Goal: Transaction & Acquisition: Purchase product/service

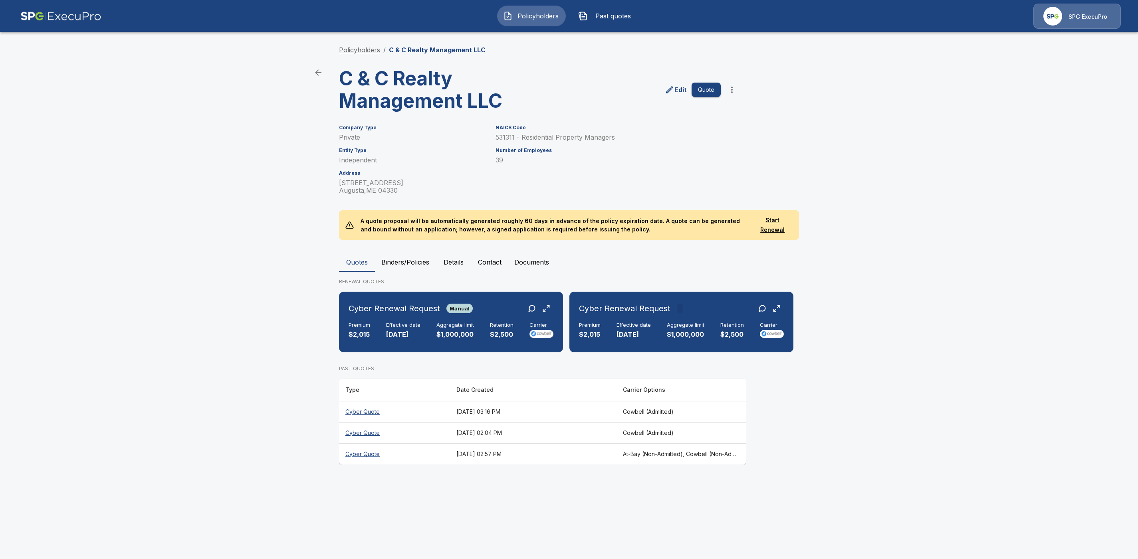
click at [362, 49] on link "Policyholders" at bounding box center [359, 50] width 41 height 8
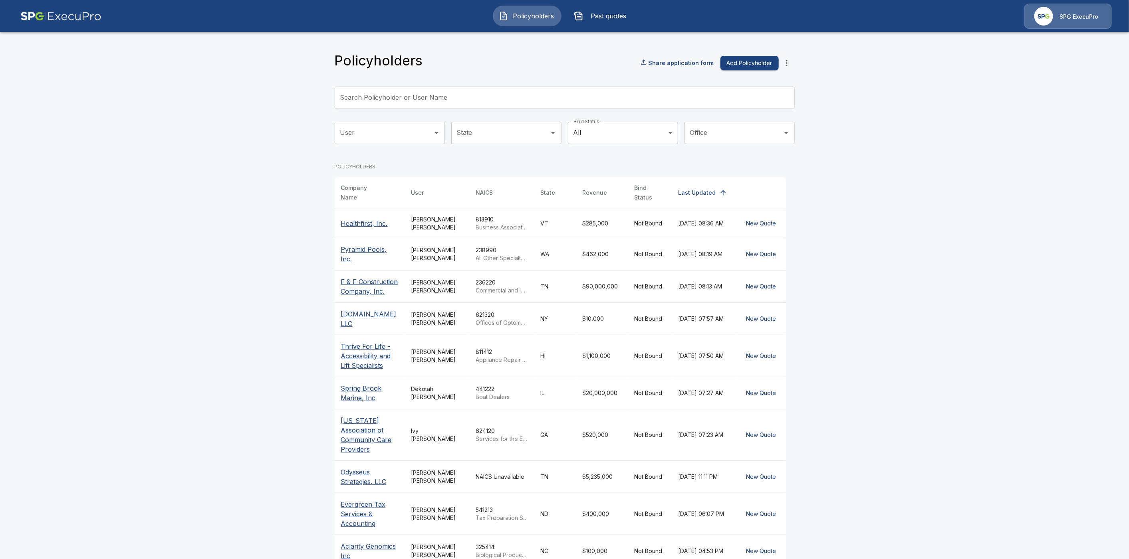
click at [425, 97] on input "Search Policyholder or User Name" at bounding box center [560, 98] width 451 height 22
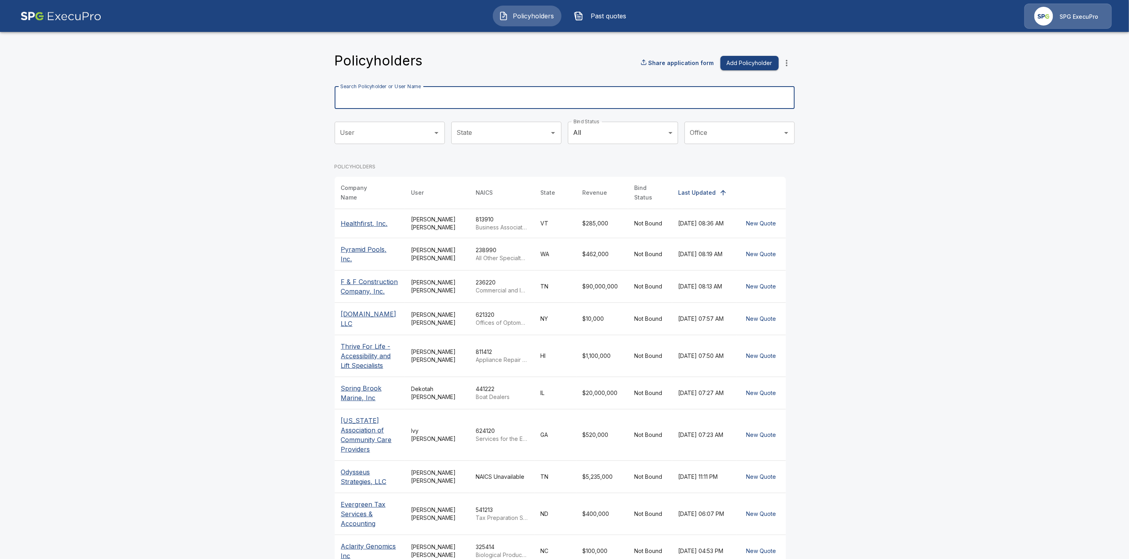
paste input "**********"
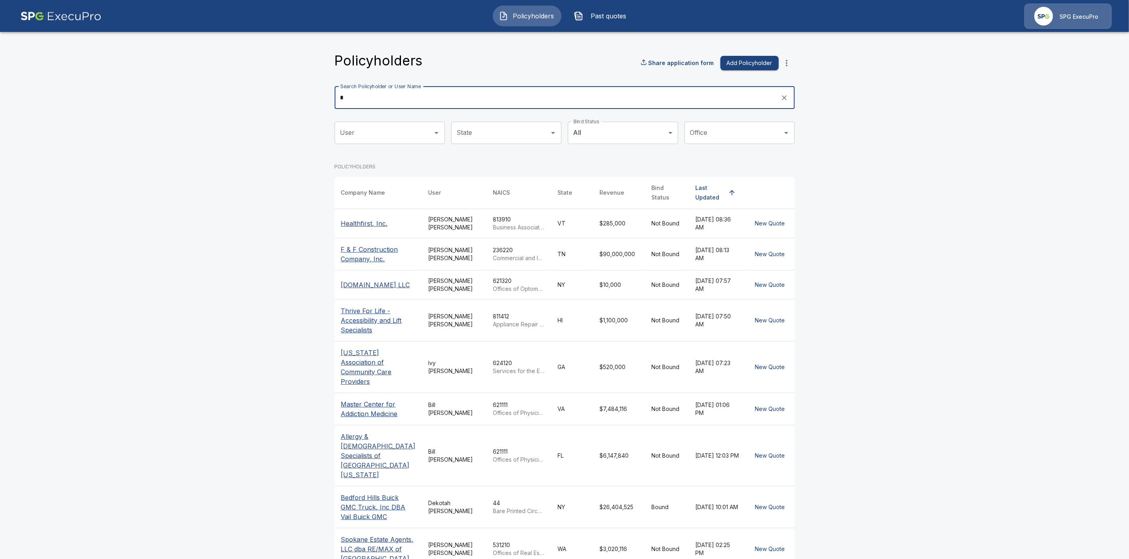
type input "*"
click at [358, 249] on p "F & F Construction Company, Inc." at bounding box center [378, 254] width 75 height 19
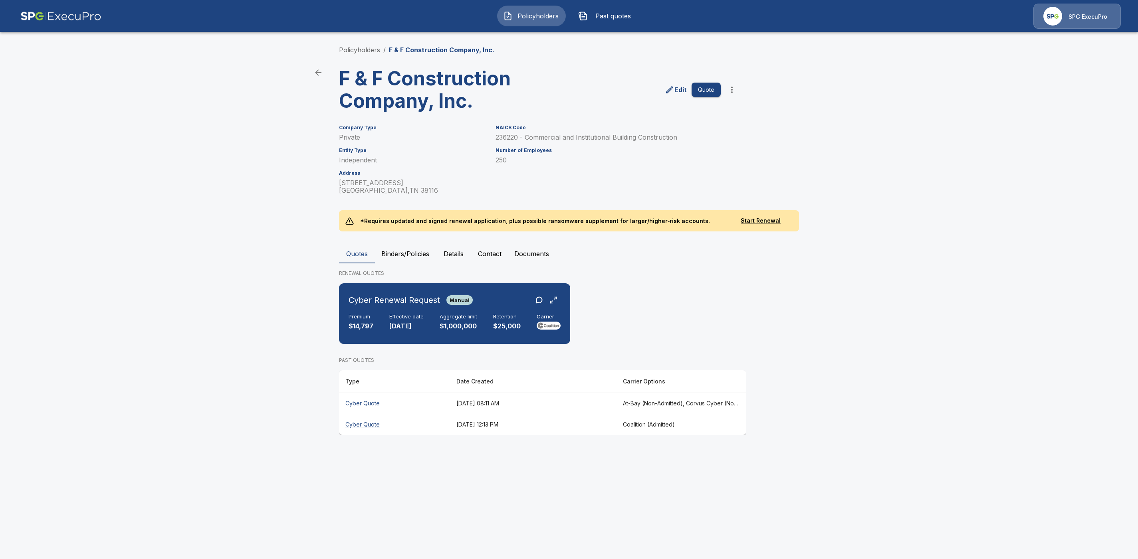
click at [373, 403] on th "Cyber Quote" at bounding box center [394, 403] width 111 height 21
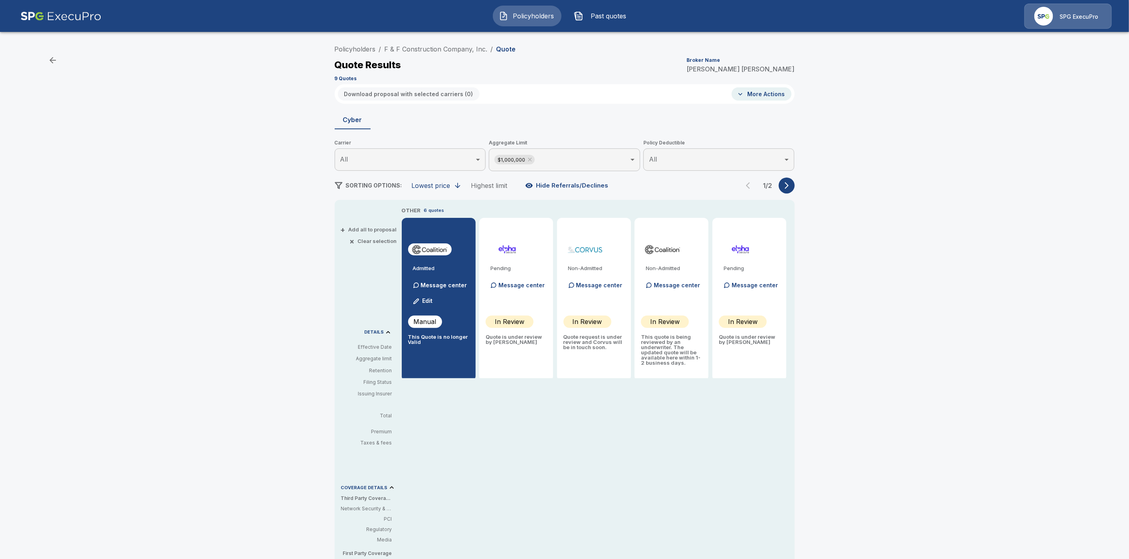
click at [794, 186] on button "button" at bounding box center [786, 186] width 16 height 16
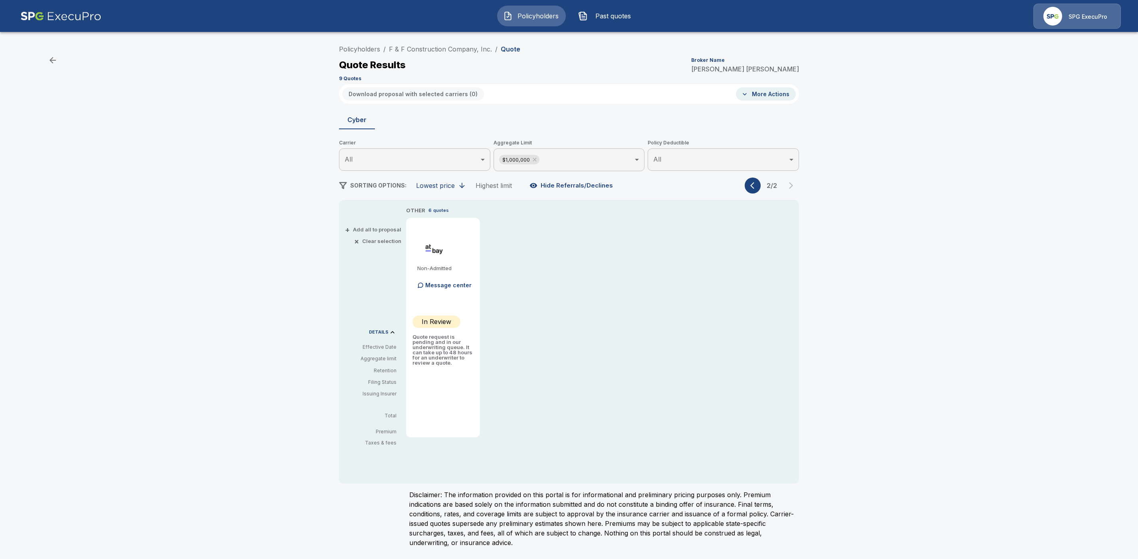
click at [759, 186] on button "button" at bounding box center [753, 186] width 16 height 16
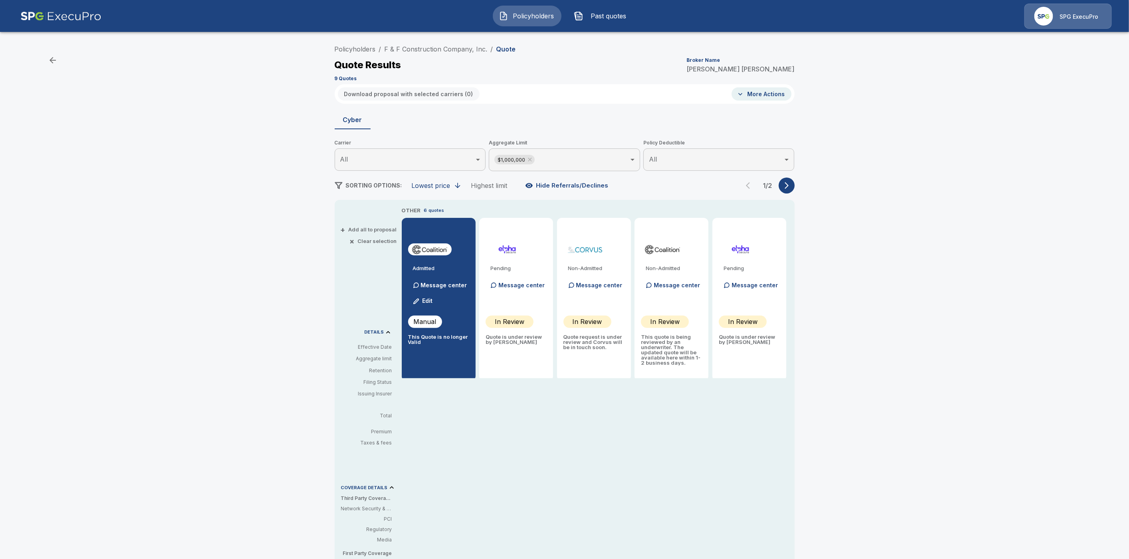
click at [573, 158] on body "Policyholders Past quotes SPG ExecuPro Policyholders / F & F Construction Compa…" at bounding box center [564, 395] width 1129 height 790
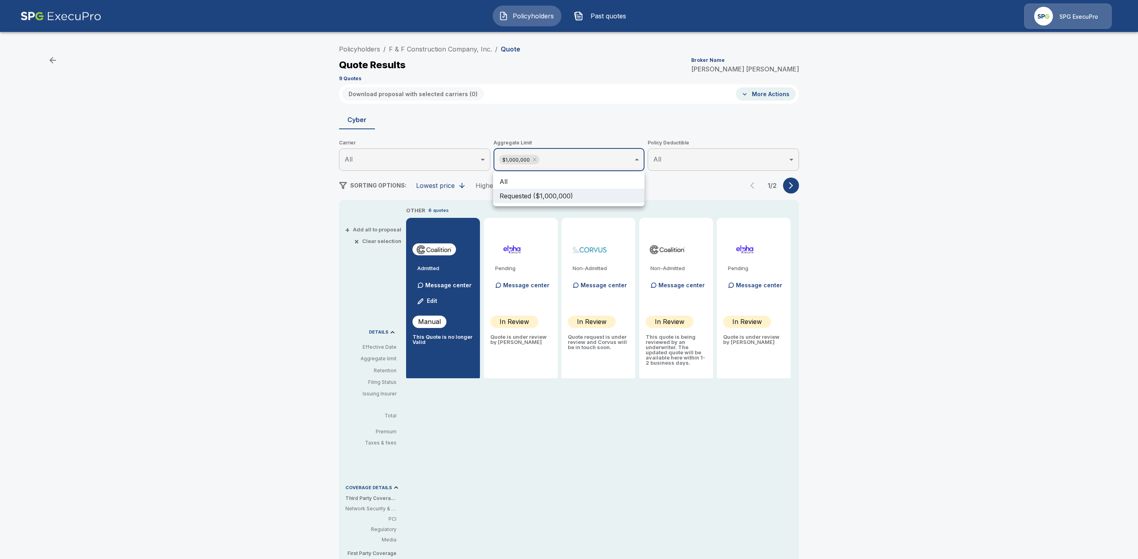
click at [520, 185] on li "All" at bounding box center [568, 181] width 151 height 14
click at [509, 178] on li "All" at bounding box center [568, 181] width 151 height 14
click at [792, 186] on div at bounding box center [569, 279] width 1138 height 559
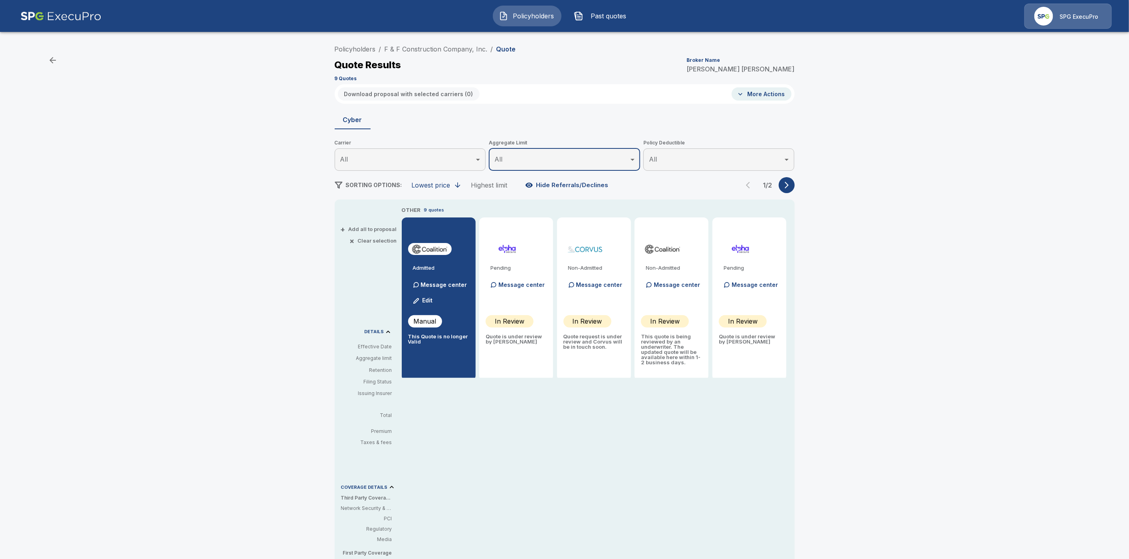
click at [790, 186] on icon "button" at bounding box center [786, 185] width 8 height 8
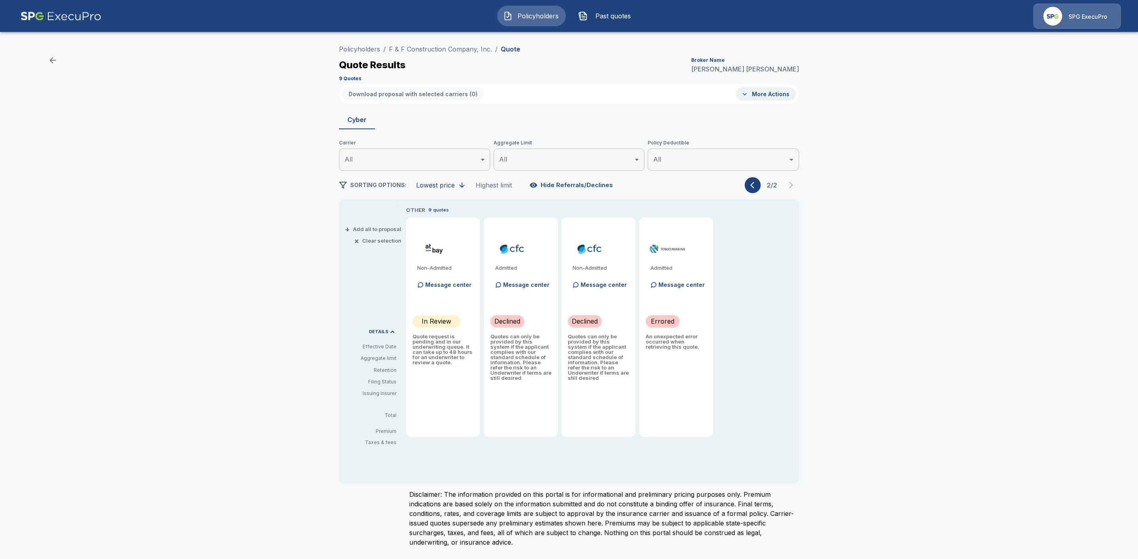
click at [751, 188] on icon "button" at bounding box center [754, 185] width 8 height 8
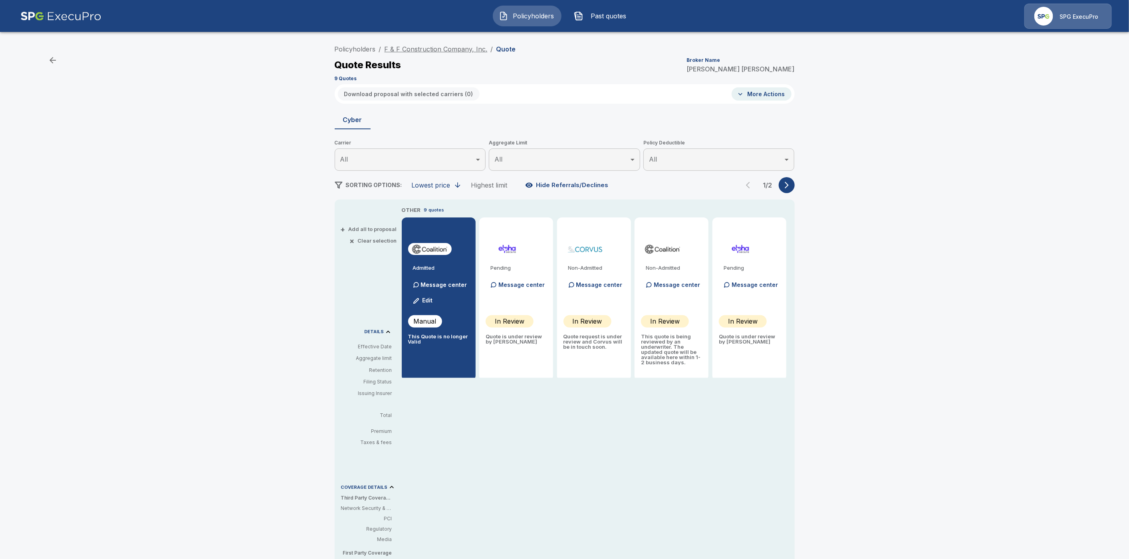
click at [449, 51] on link "F & F Construction Company, Inc." at bounding box center [435, 49] width 103 height 8
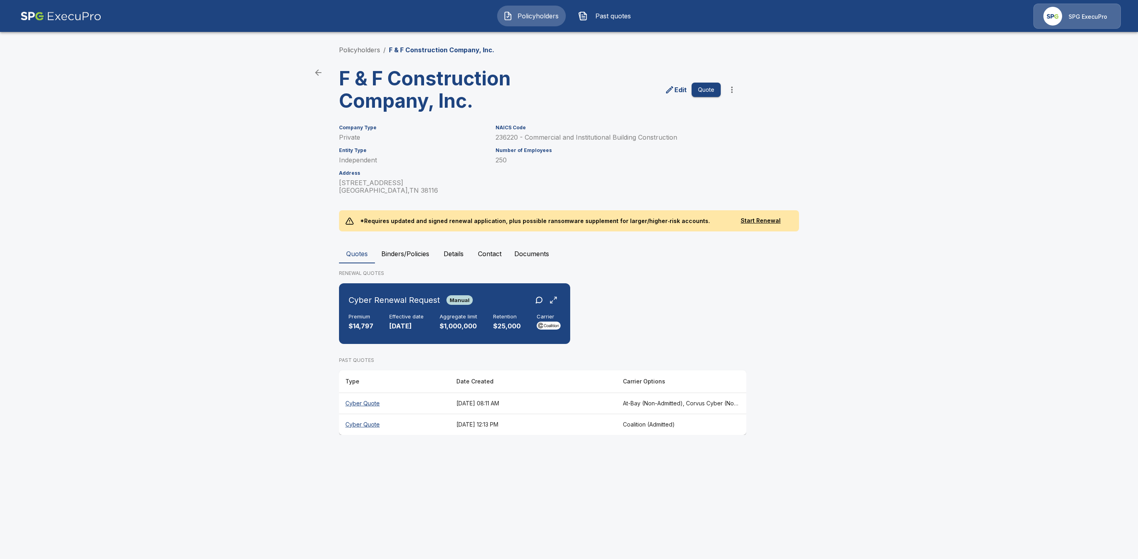
click at [698, 401] on th "At-Bay (Non-Admitted), Corvus Cyber (Non-Admitted), Tokio Marine TMHCC (Non-Adm…" at bounding box center [681, 403] width 130 height 21
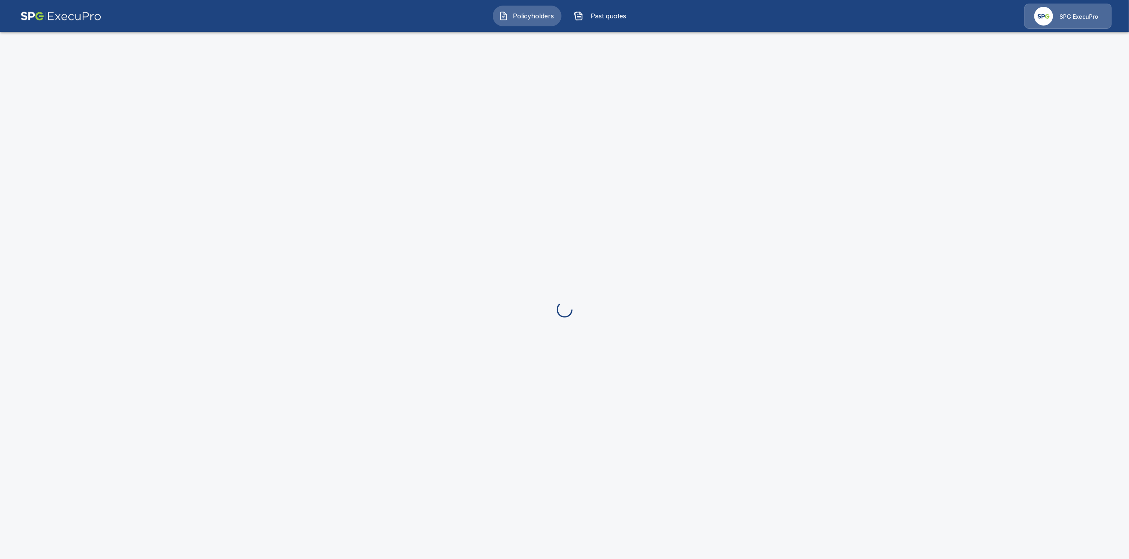
click at [698, 401] on div at bounding box center [564, 309] width 1129 height 559
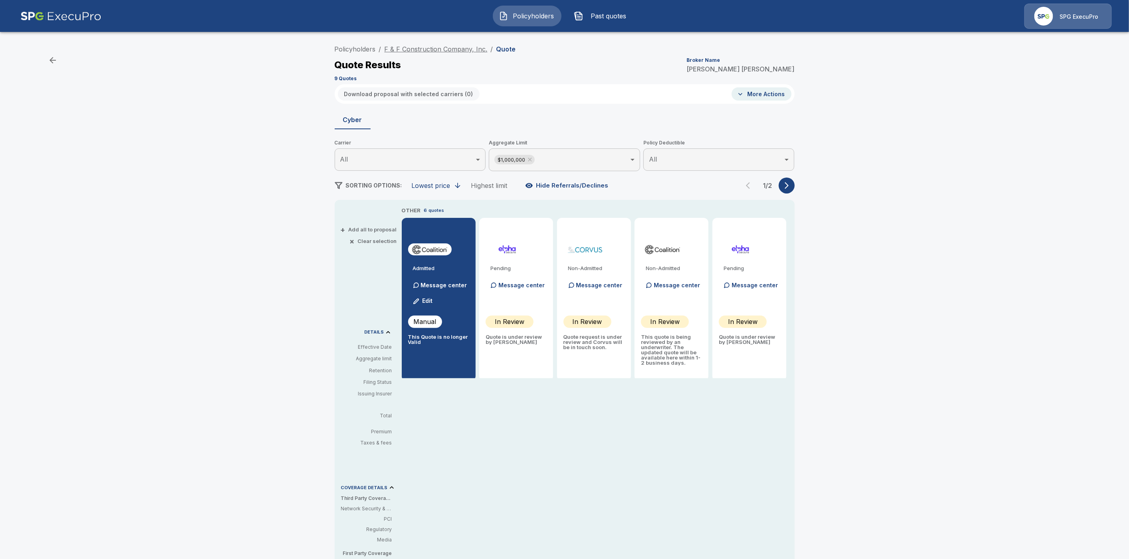
drag, startPoint x: 438, startPoint y: 44, endPoint x: 438, endPoint y: 49, distance: 5.2
click at [438, 46] on li "F & F Construction Company, Inc." at bounding box center [435, 49] width 103 height 10
click at [438, 49] on link "F & F Construction Company, Inc." at bounding box center [435, 49] width 103 height 8
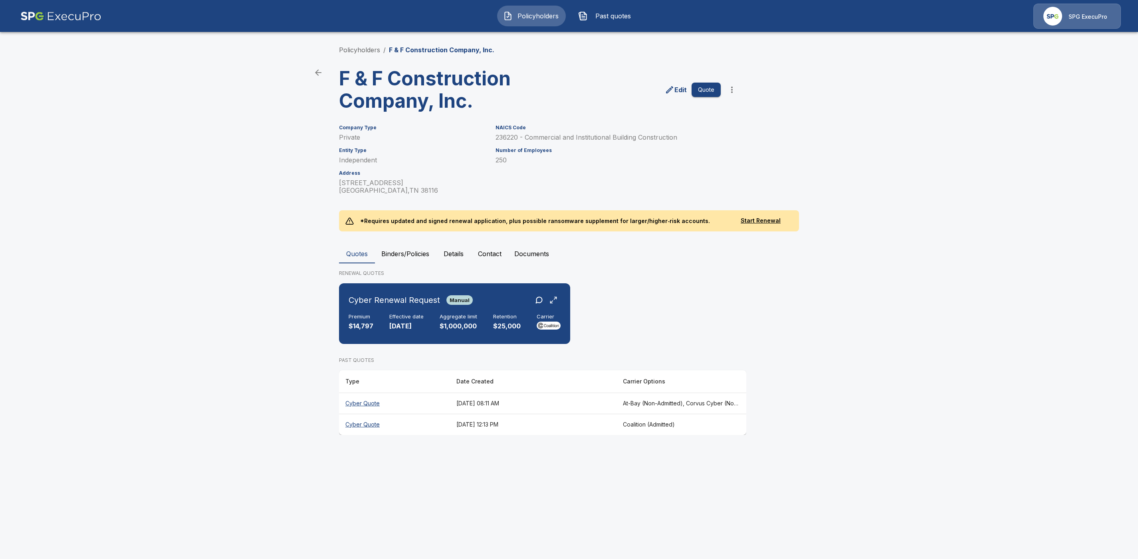
click at [706, 90] on button "Quote" at bounding box center [705, 90] width 29 height 15
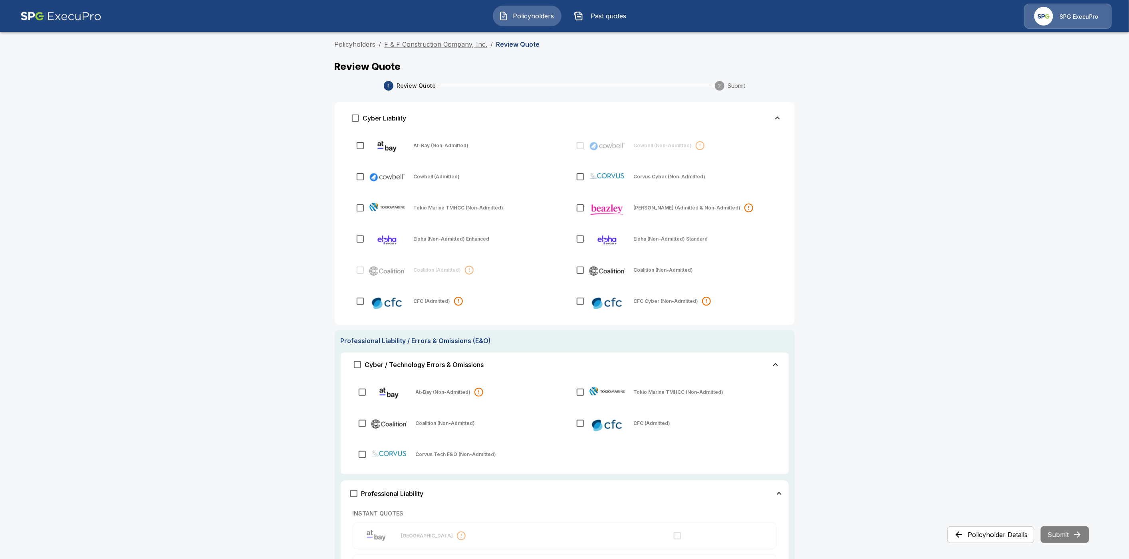
click at [427, 42] on link "F & F Construction Company, Inc." at bounding box center [435, 44] width 103 height 8
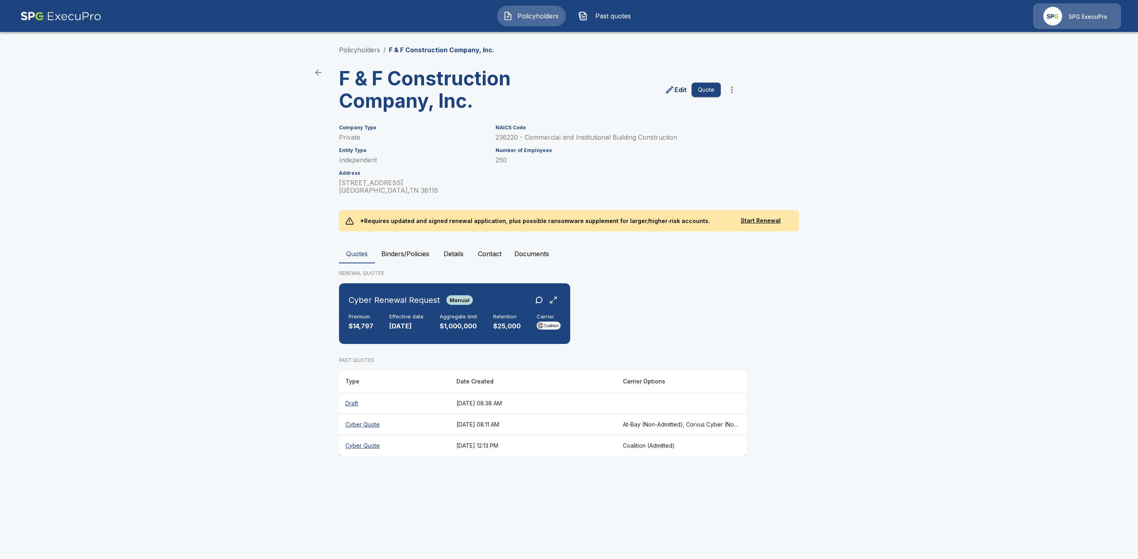
click at [457, 254] on button "Details" at bounding box center [454, 253] width 36 height 19
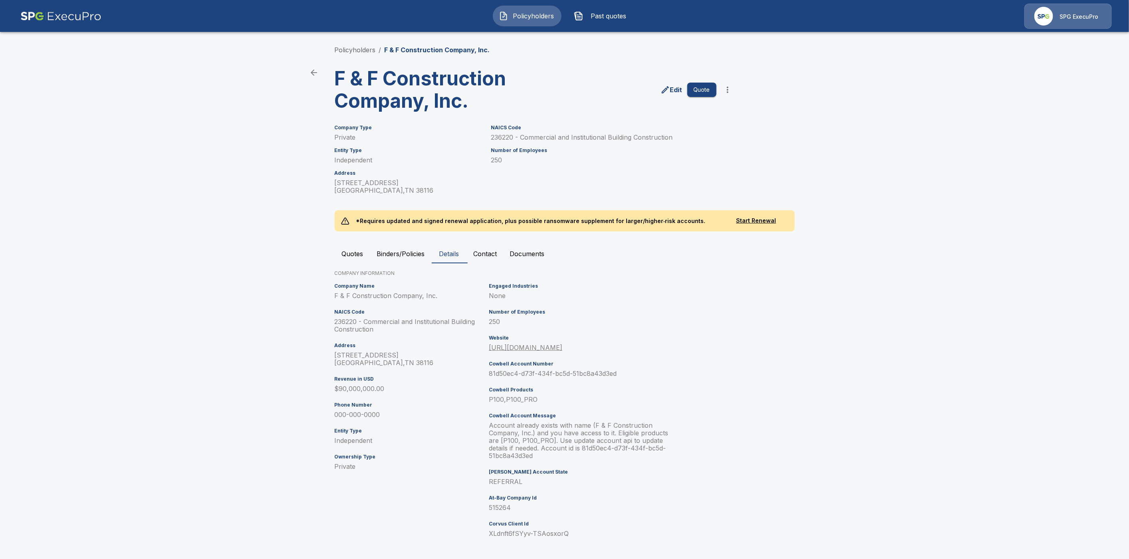
scroll to position [2, 0]
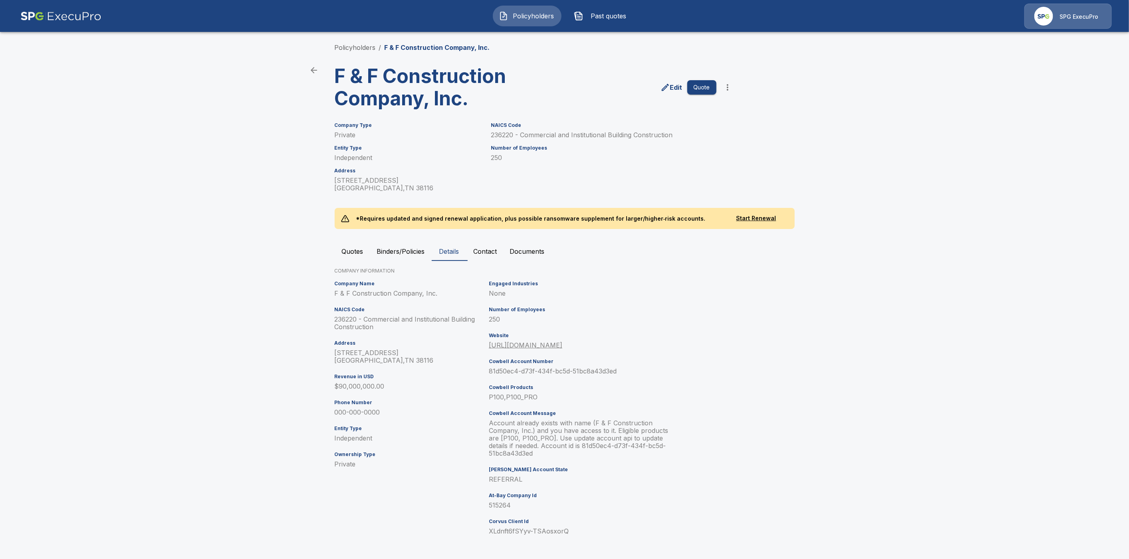
click at [359, 249] on button "Quotes" at bounding box center [353, 251] width 36 height 19
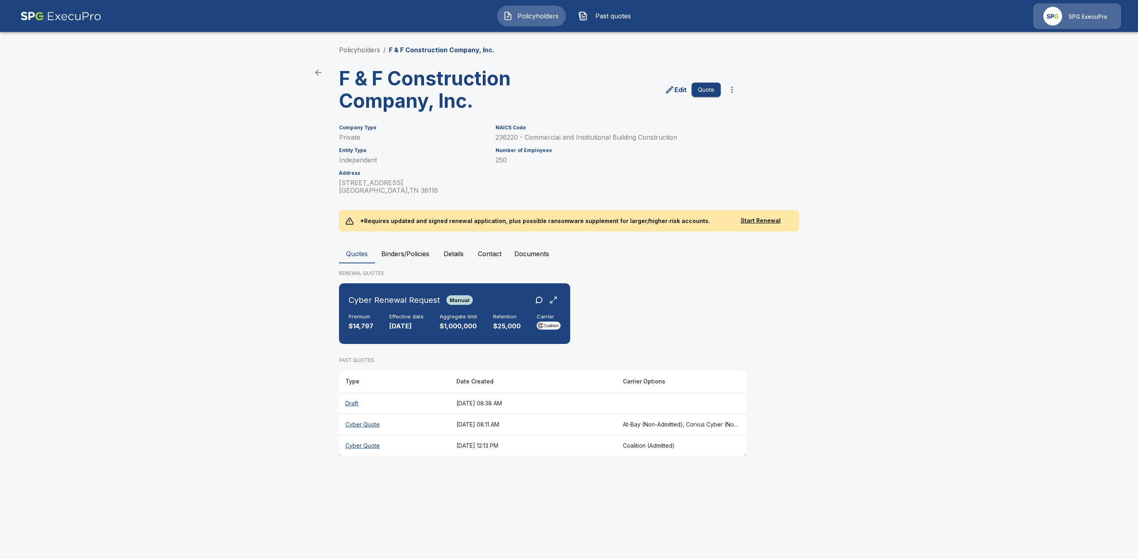
click at [349, 402] on th "Draft" at bounding box center [394, 403] width 111 height 21
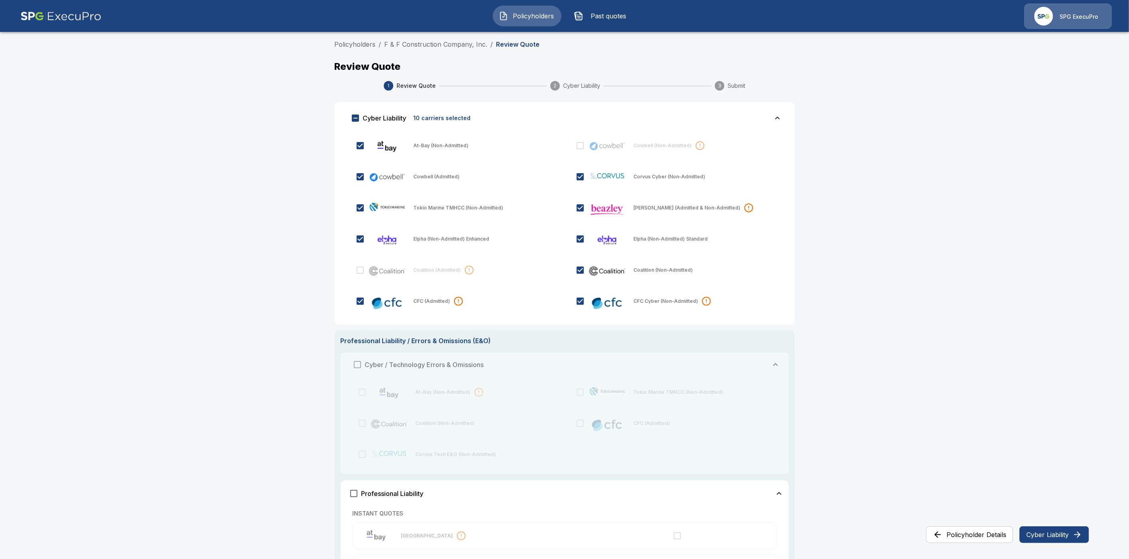
click at [1060, 536] on button "Cyber Liability" at bounding box center [1053, 535] width 69 height 17
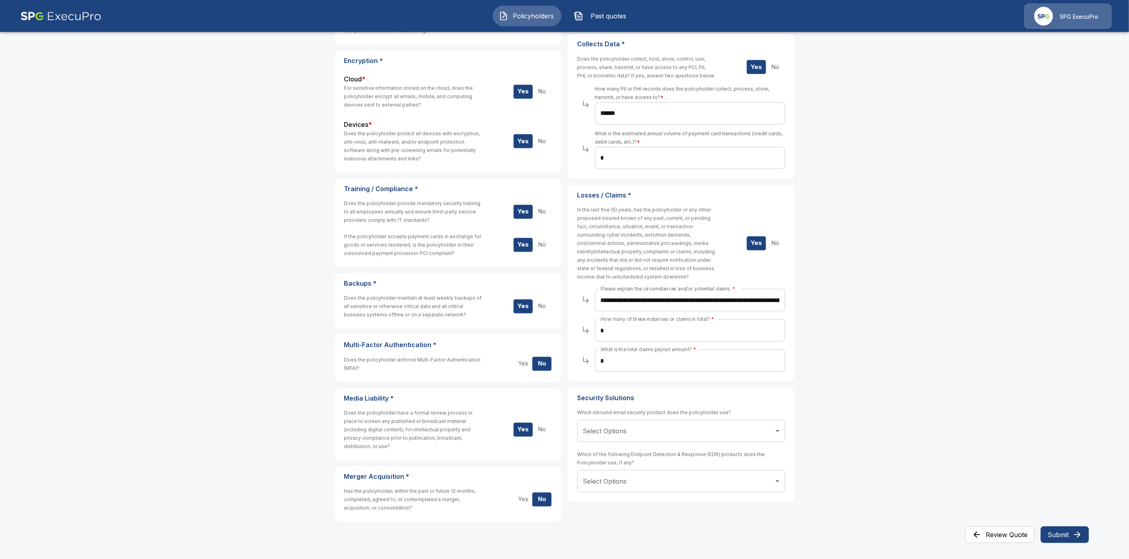
scroll to position [190, 0]
click at [1058, 538] on button "Submit" at bounding box center [1064, 535] width 48 height 17
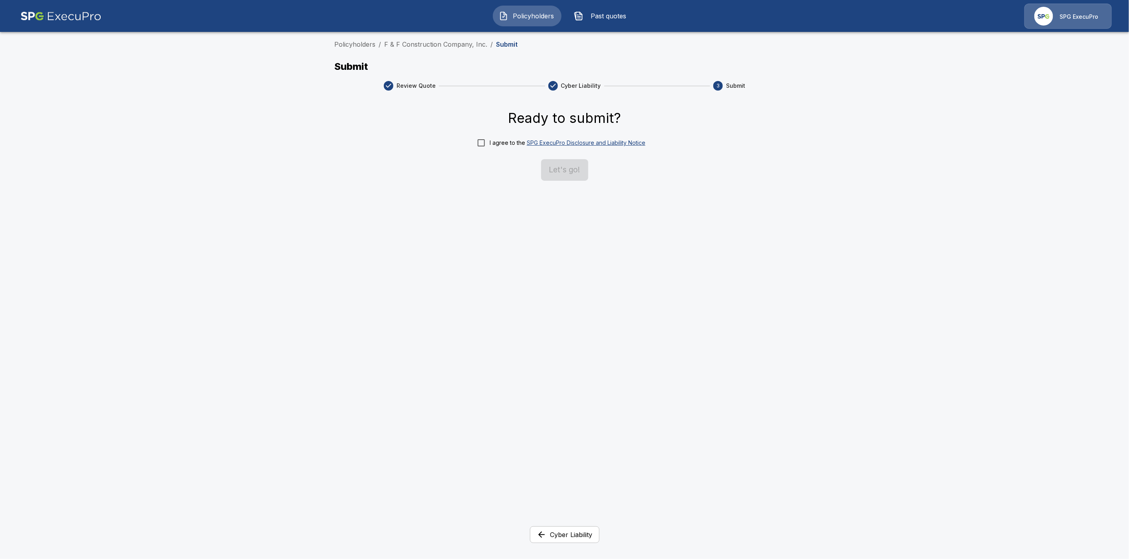
scroll to position [0, 0]
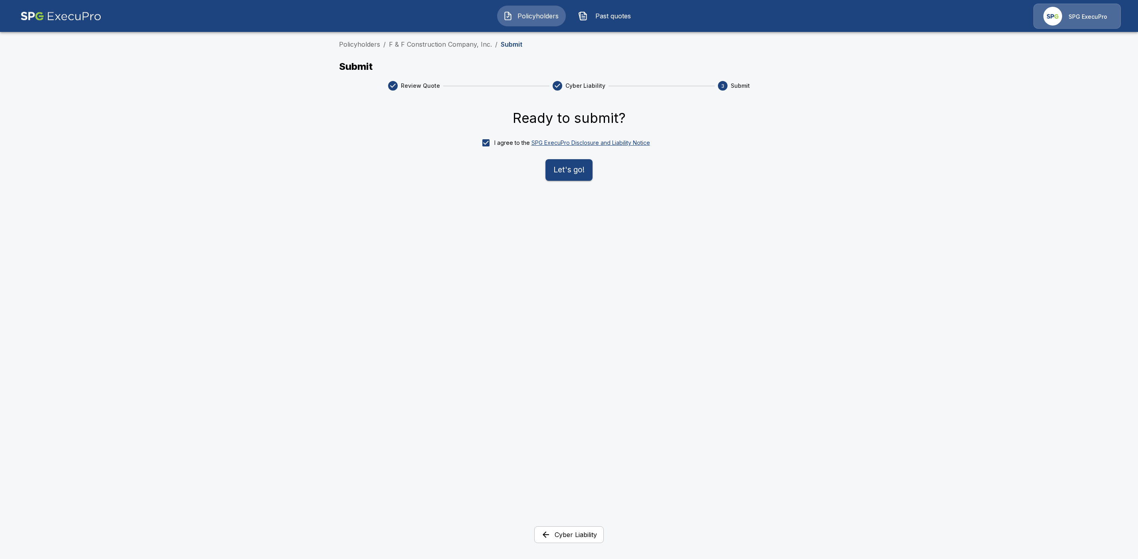
click at [563, 165] on button "Let's go!" at bounding box center [568, 170] width 47 height 22
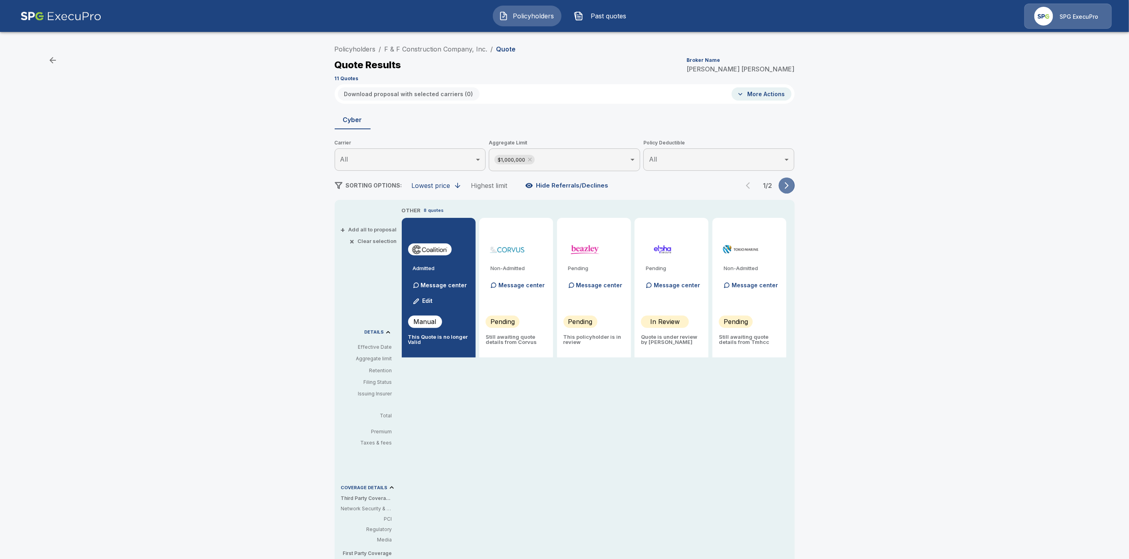
click at [788, 185] on icon "button" at bounding box center [786, 185] width 4 height 7
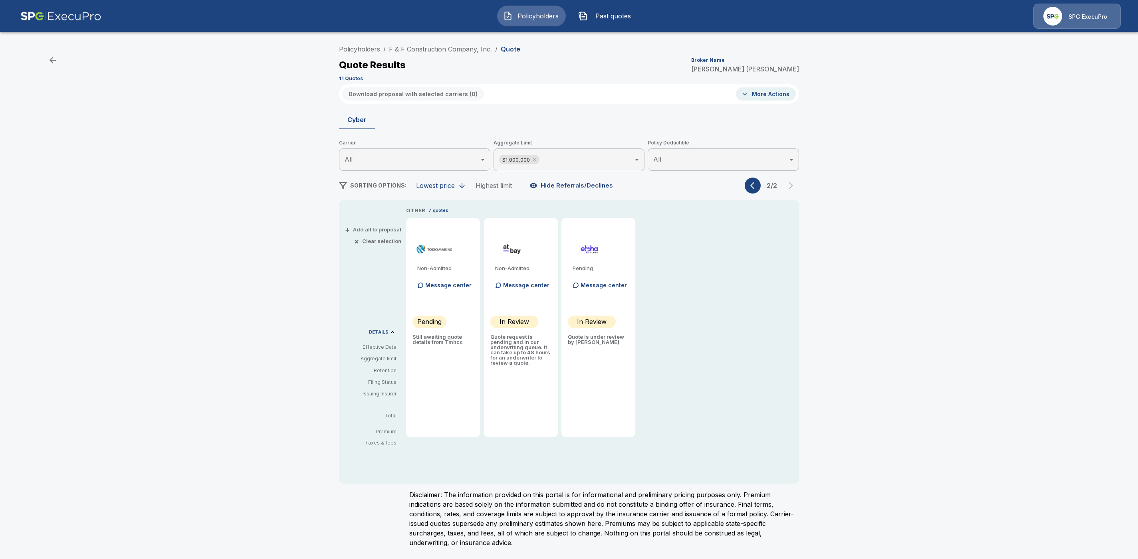
click at [751, 185] on icon "button" at bounding box center [752, 185] width 4 height 7
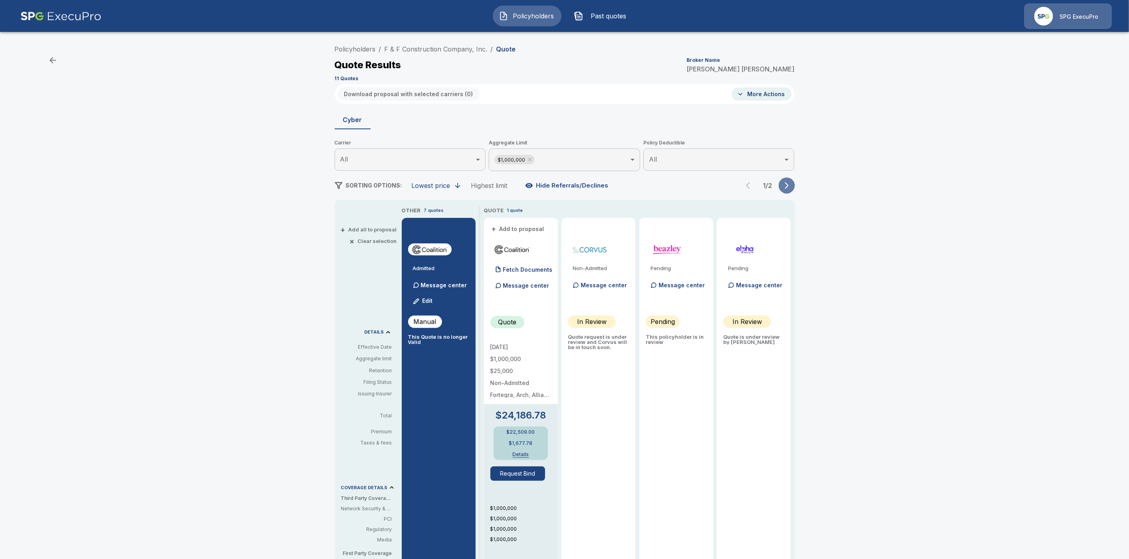
click at [790, 188] on icon "button" at bounding box center [786, 186] width 8 height 8
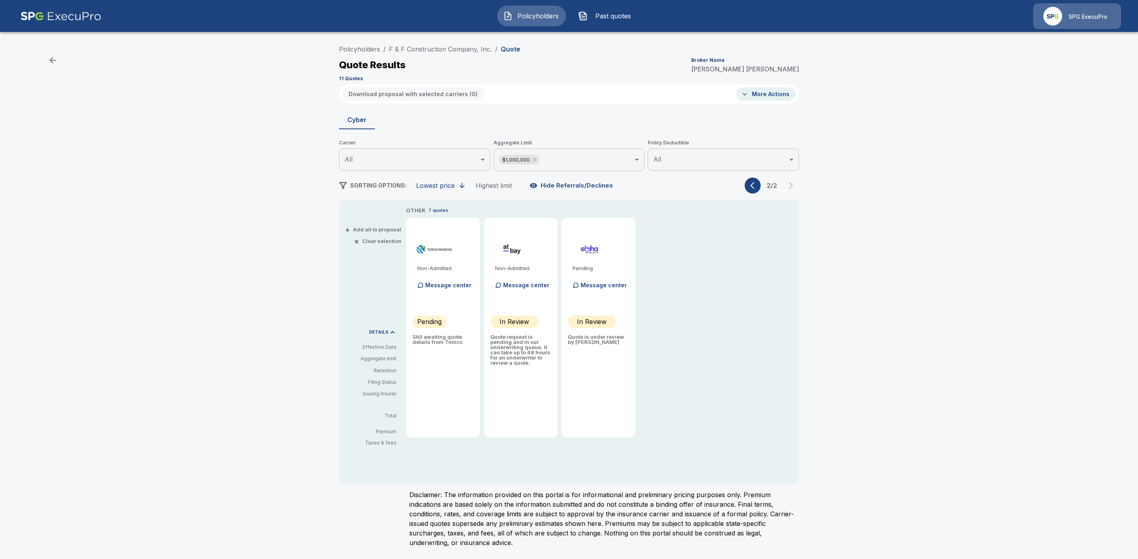
click at [556, 161] on body "Policyholders Past quotes SPG ExecuPro Policyholders / F & F Construction Compa…" at bounding box center [569, 278] width 1138 height 557
click at [539, 180] on li "All" at bounding box center [568, 181] width 151 height 14
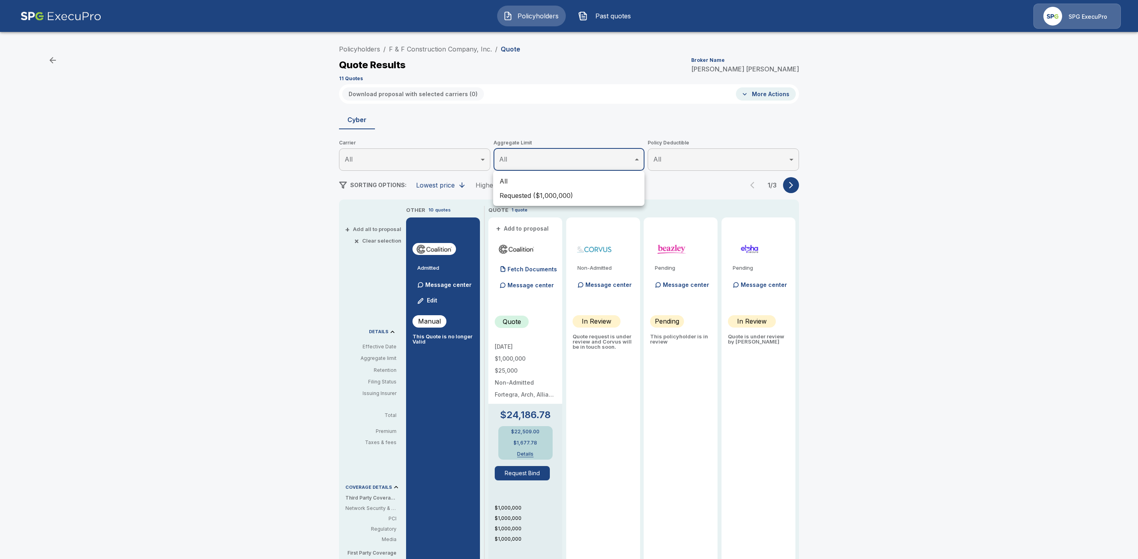
click at [854, 214] on div at bounding box center [569, 279] width 1138 height 559
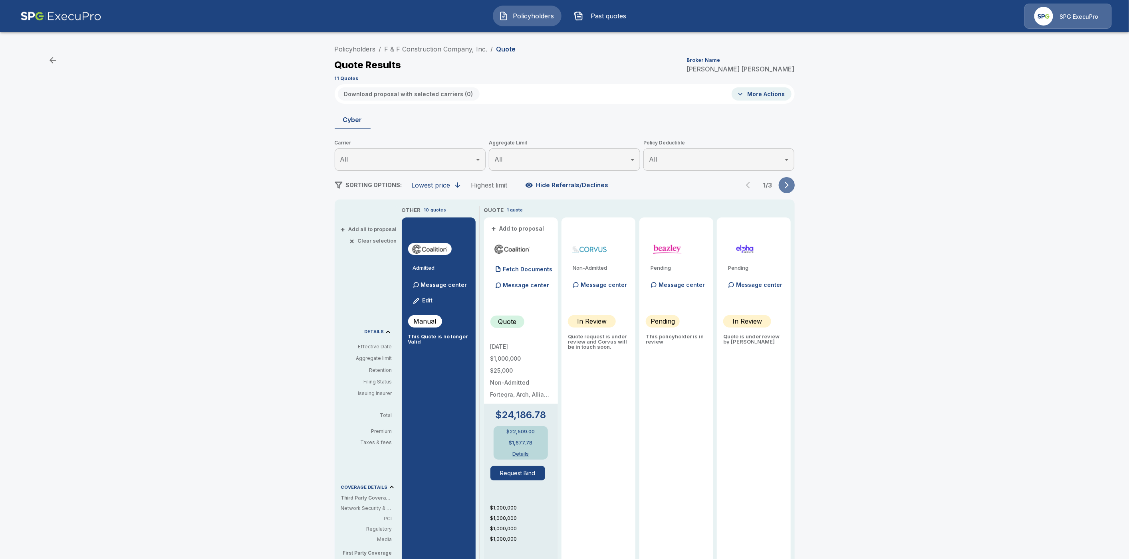
click at [788, 185] on icon "button" at bounding box center [786, 185] width 4 height 7
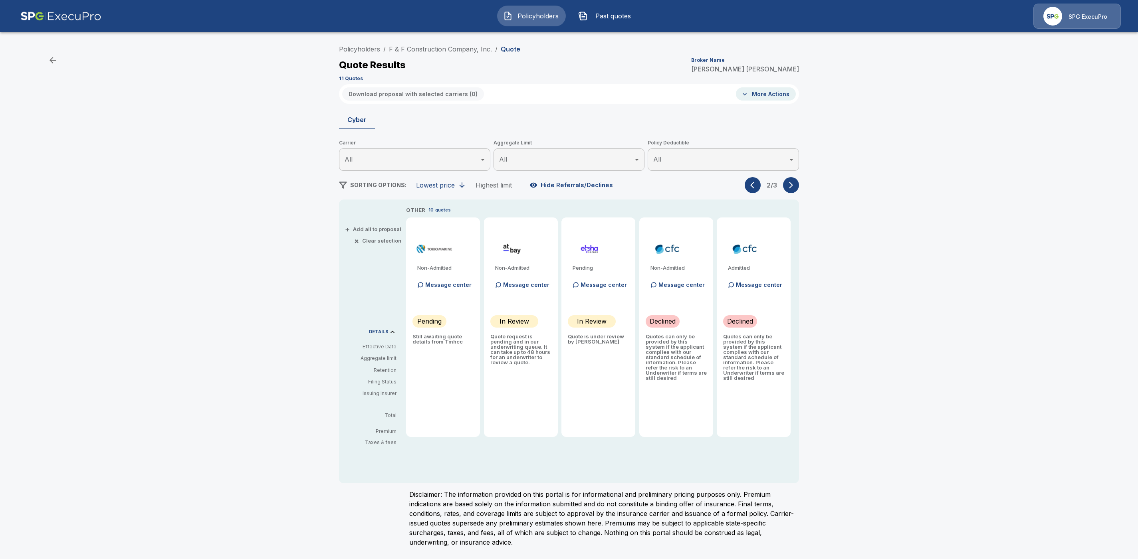
click at [753, 185] on icon "button" at bounding box center [754, 185] width 8 height 8
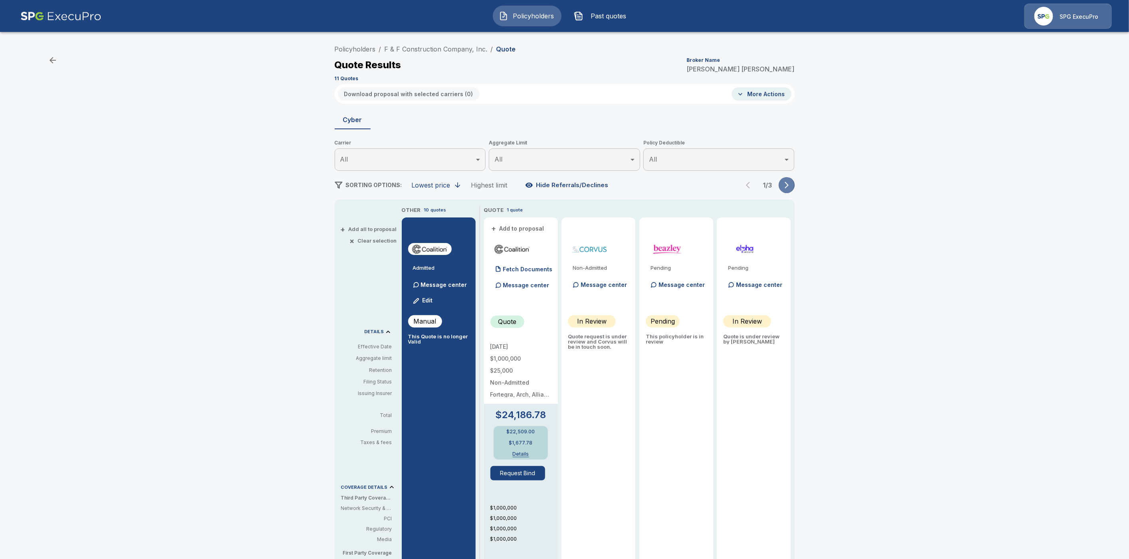
click at [794, 188] on button "button" at bounding box center [786, 185] width 16 height 16
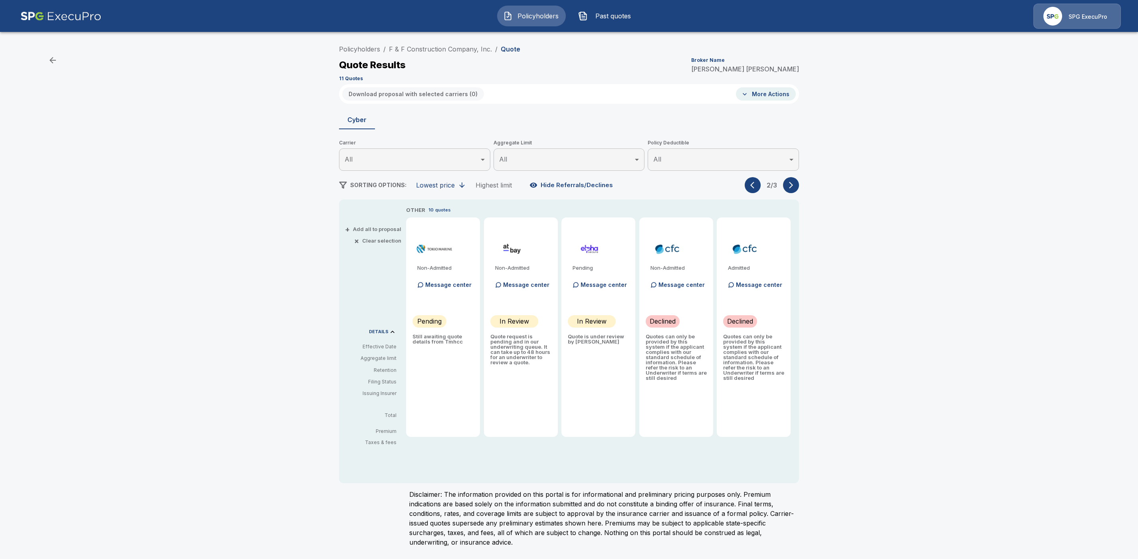
click at [751, 189] on icon "button" at bounding box center [754, 185] width 8 height 8
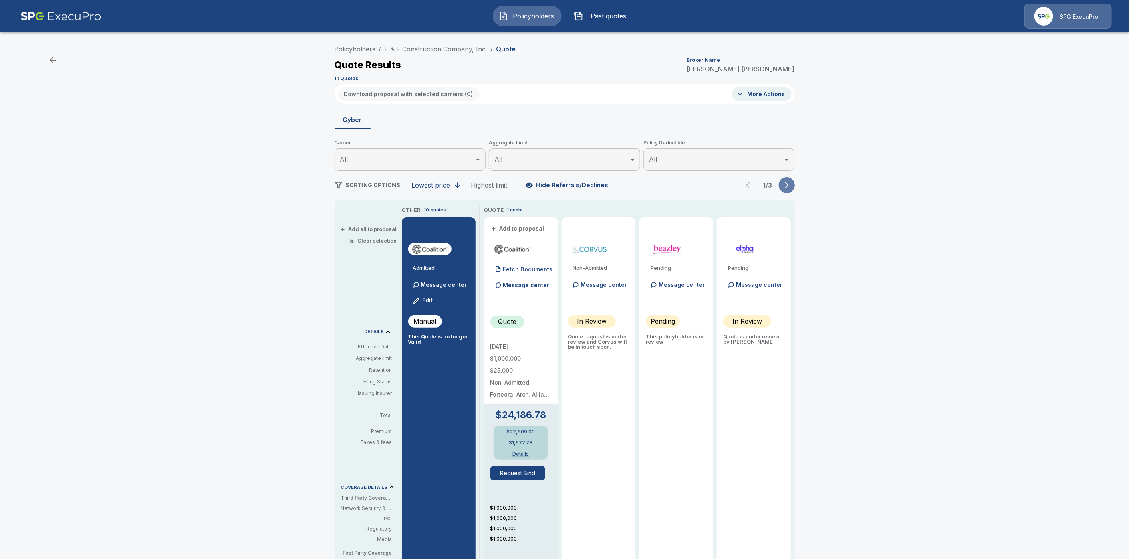
click at [788, 185] on icon "button" at bounding box center [786, 185] width 4 height 7
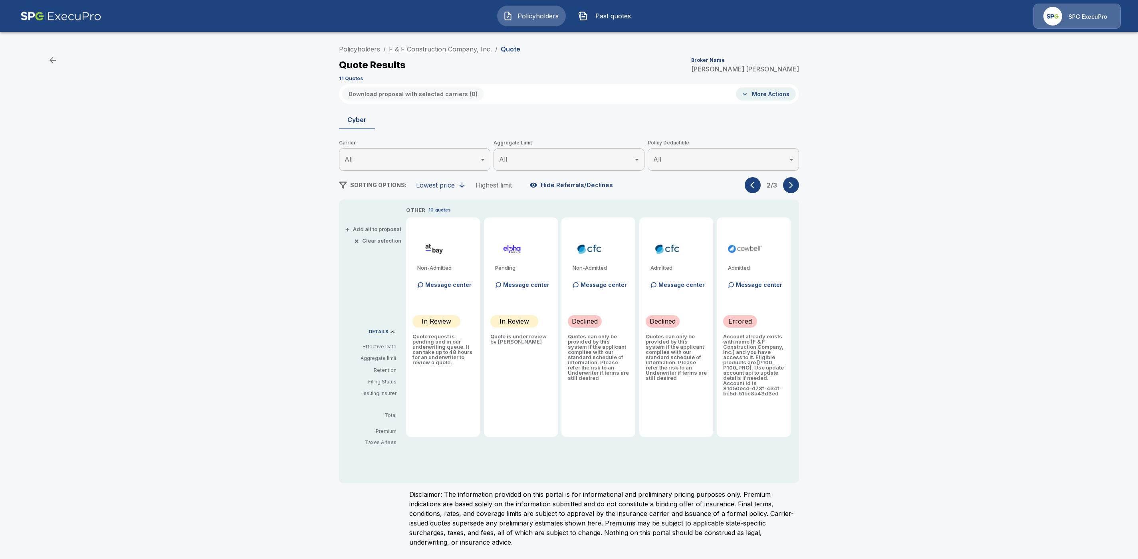
click at [417, 50] on link "F & F Construction Company, Inc." at bounding box center [440, 49] width 103 height 8
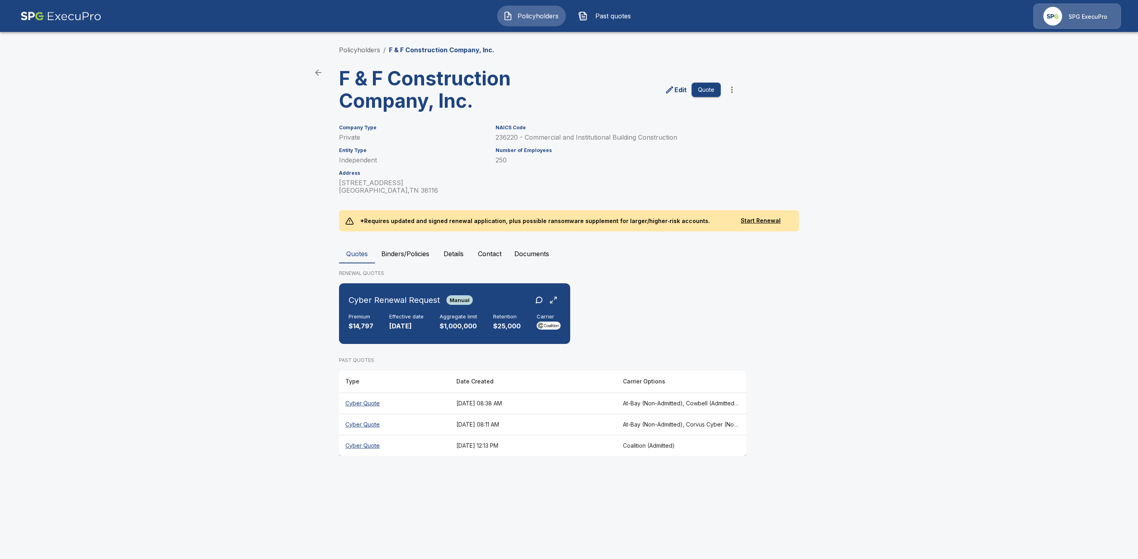
click at [457, 252] on button "Details" at bounding box center [454, 253] width 36 height 19
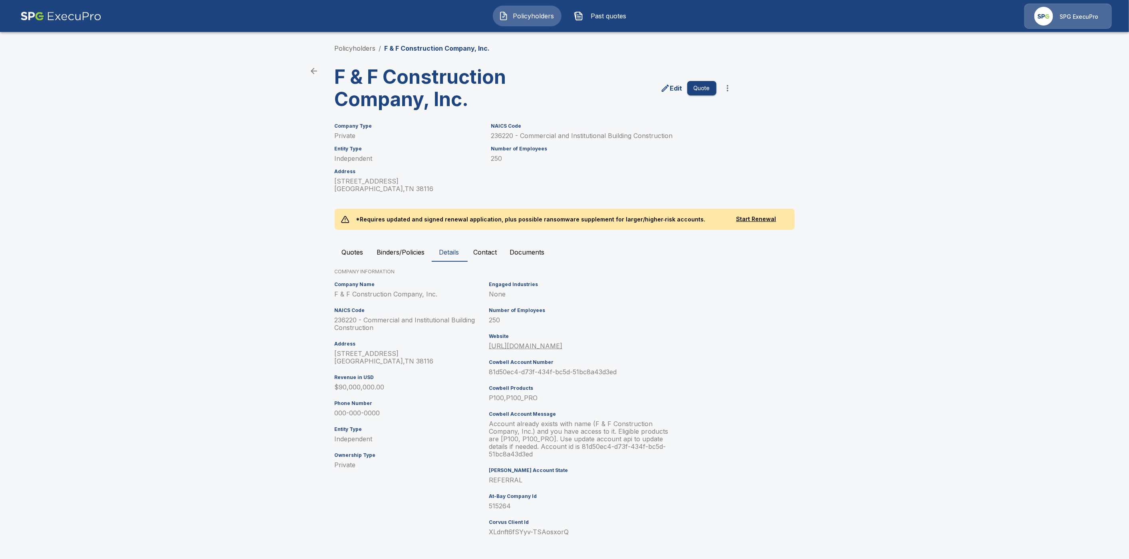
scroll to position [3, 0]
click at [349, 253] on button "Quotes" at bounding box center [353, 251] width 36 height 19
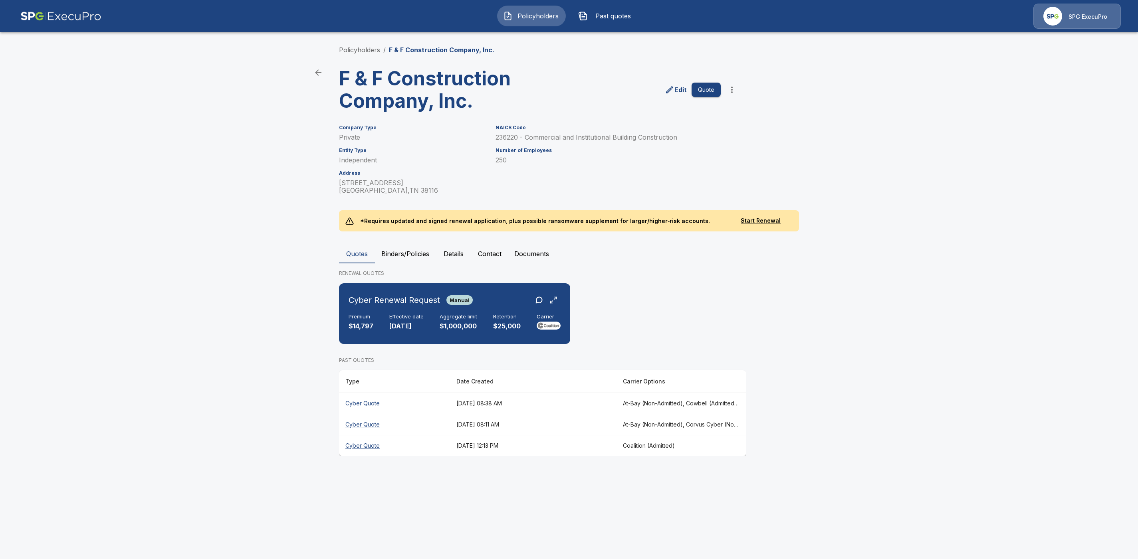
click at [370, 404] on th "Cyber Quote" at bounding box center [394, 403] width 111 height 21
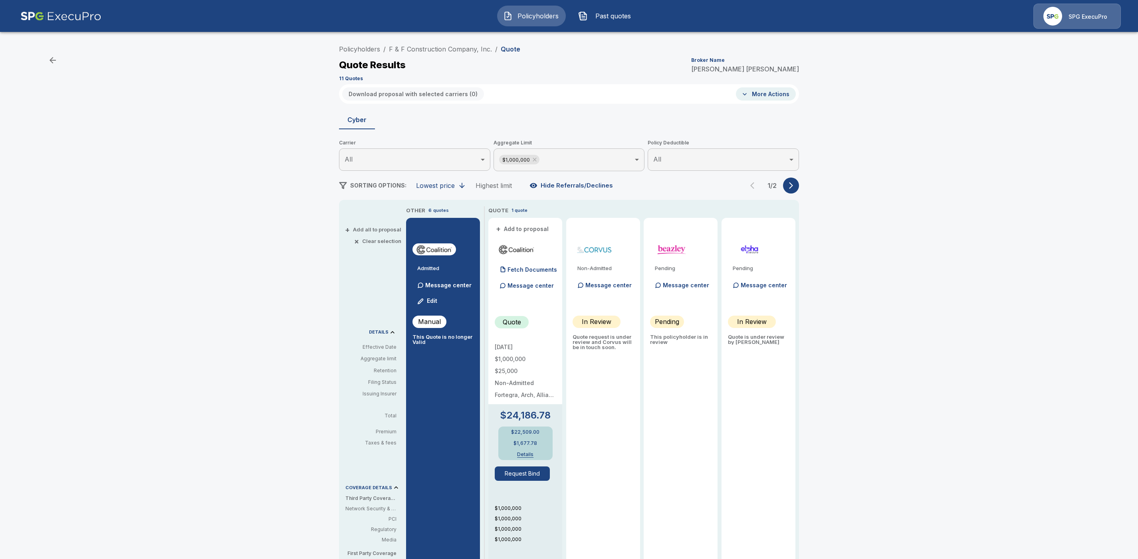
click at [577, 162] on body "Policyholders Past quotes SPG ExecuPro Policyholders / F & F Construction Compa…" at bounding box center [569, 406] width 1138 height 812
click at [523, 180] on li "All" at bounding box center [568, 181] width 151 height 14
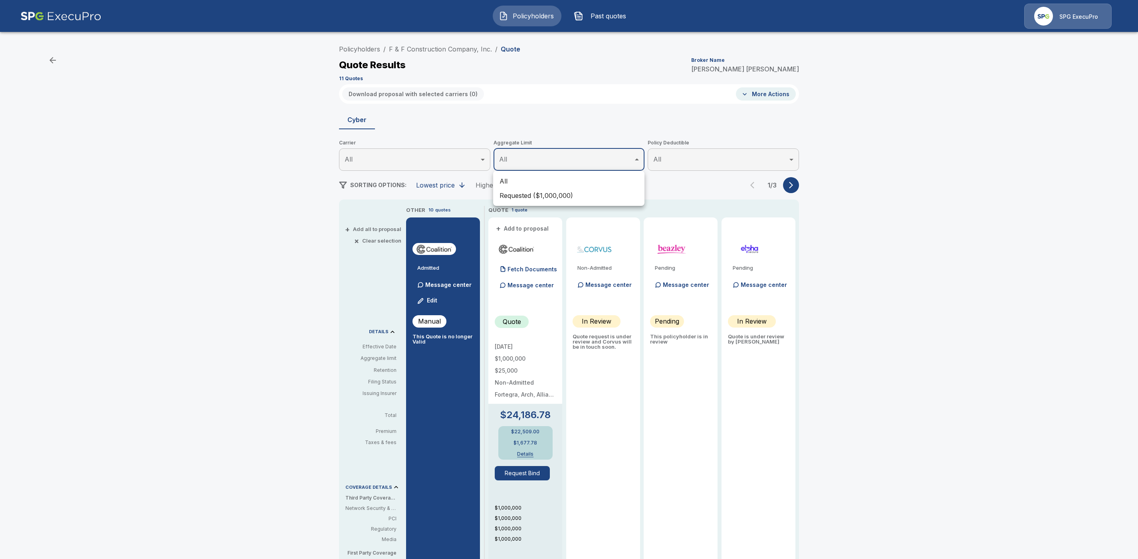
click at [834, 205] on div at bounding box center [569, 279] width 1138 height 559
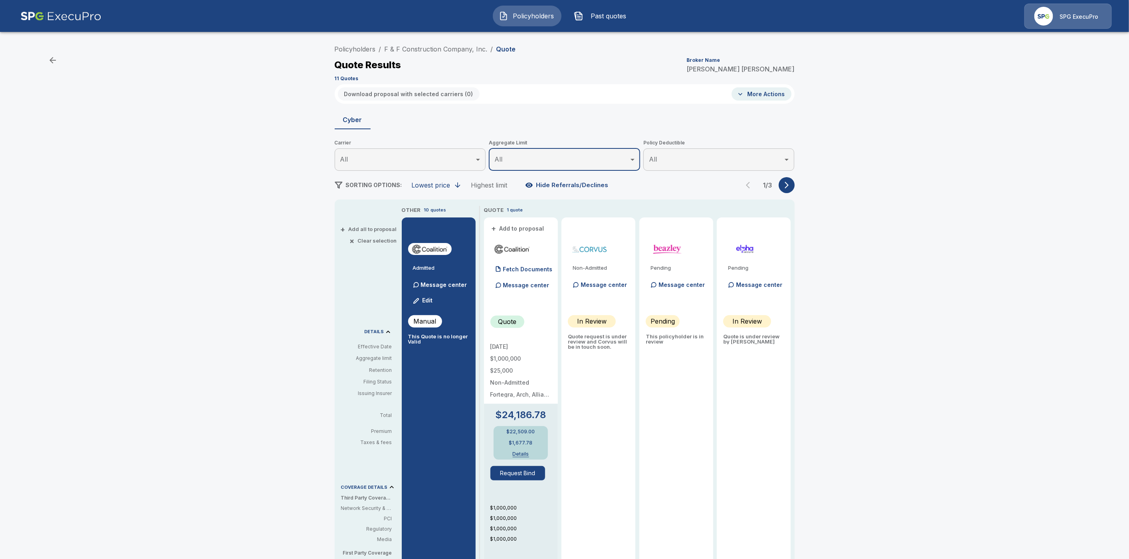
click at [790, 183] on icon "button" at bounding box center [786, 185] width 8 height 8
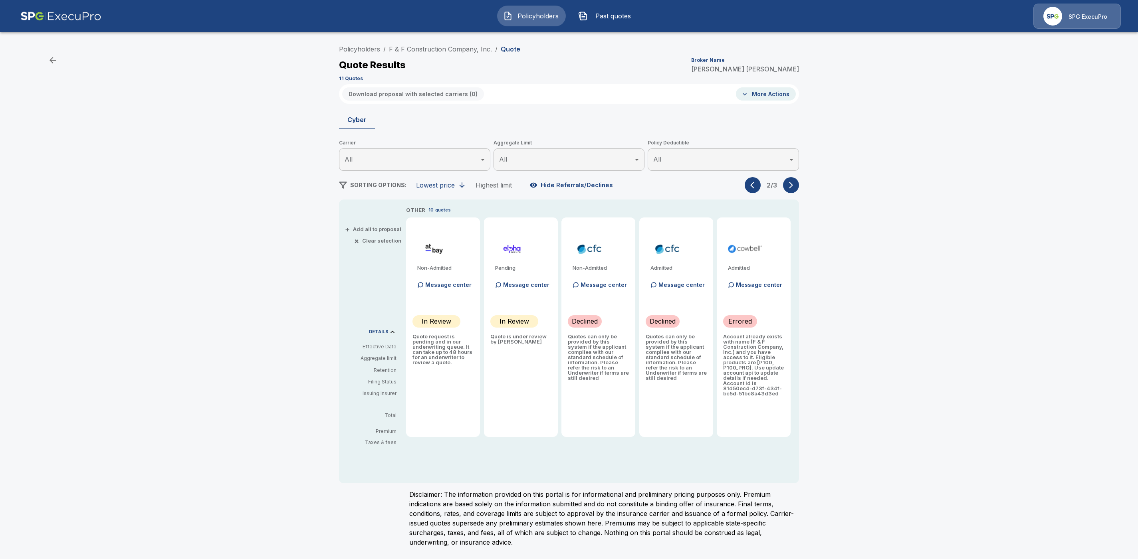
click at [751, 180] on button "button" at bounding box center [753, 185] width 16 height 16
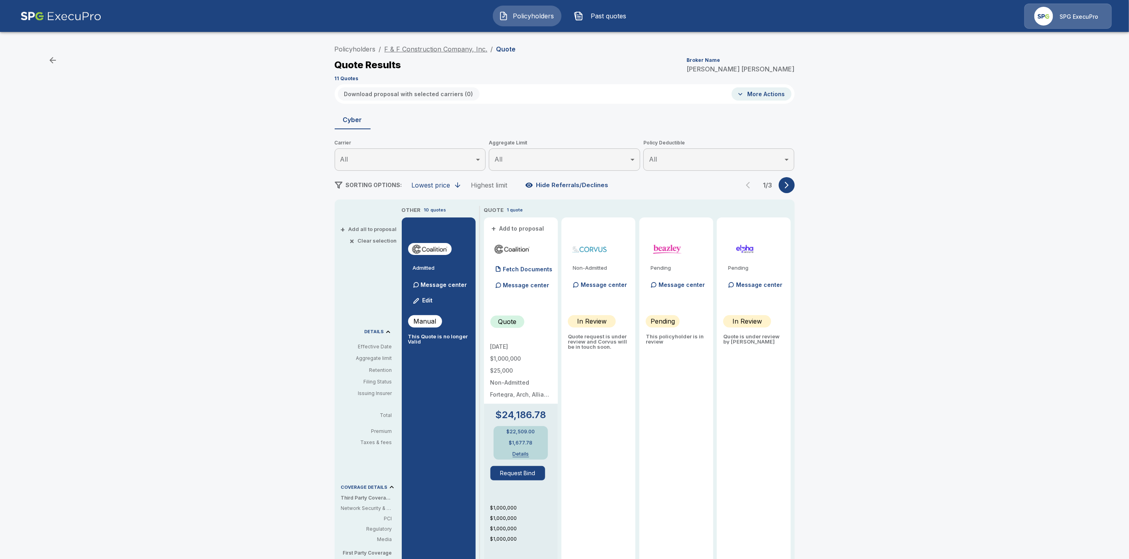
click at [441, 46] on link "F & F Construction Company, Inc." at bounding box center [435, 49] width 103 height 8
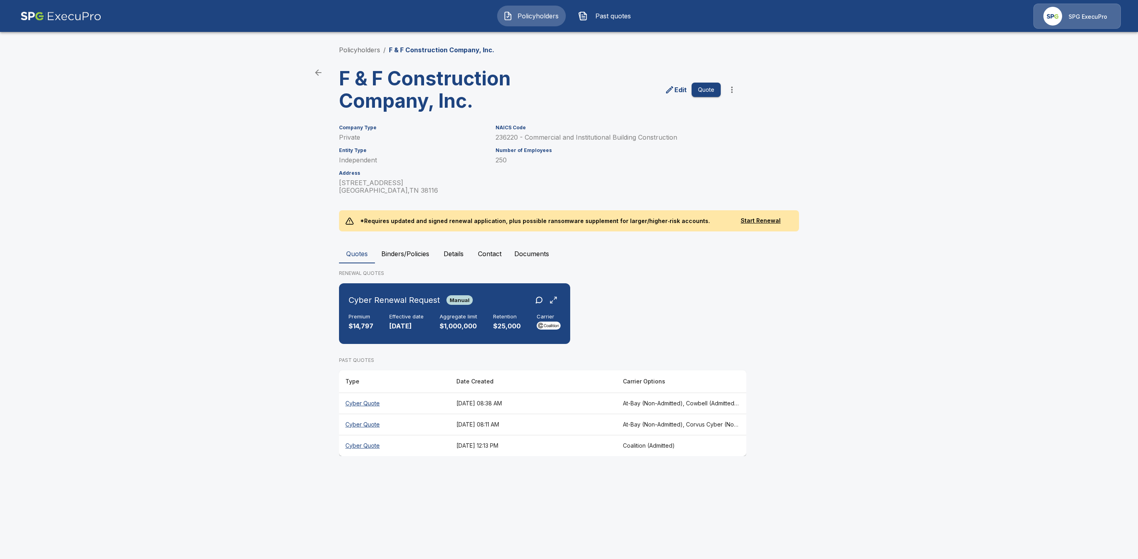
click at [369, 425] on th "Cyber Quote" at bounding box center [394, 424] width 111 height 21
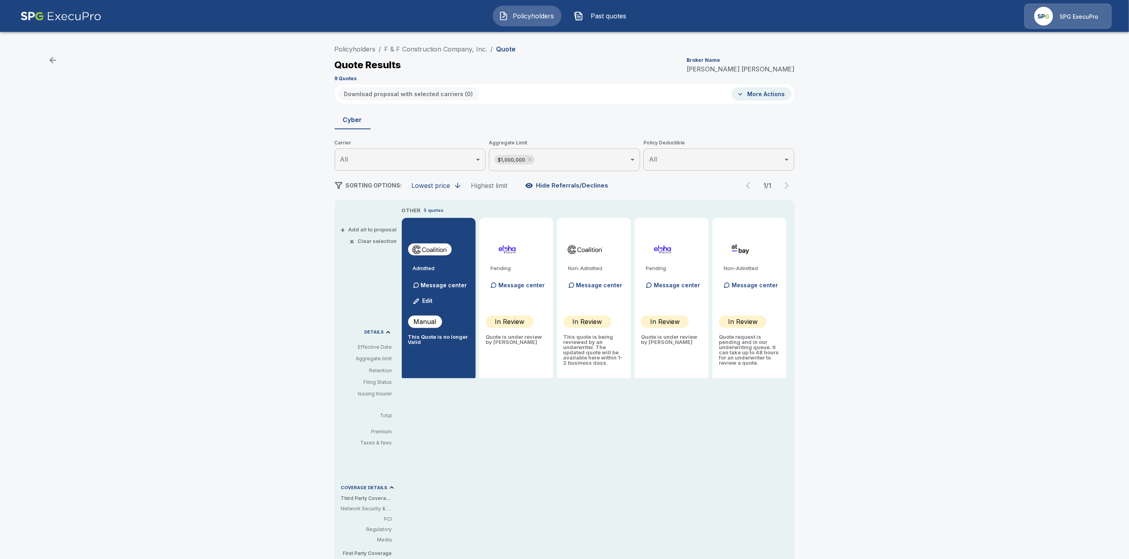
click at [557, 155] on body "Policyholders Past quotes SPG ExecuPro Policyholders / F & F Construction Compa…" at bounding box center [564, 395] width 1129 height 790
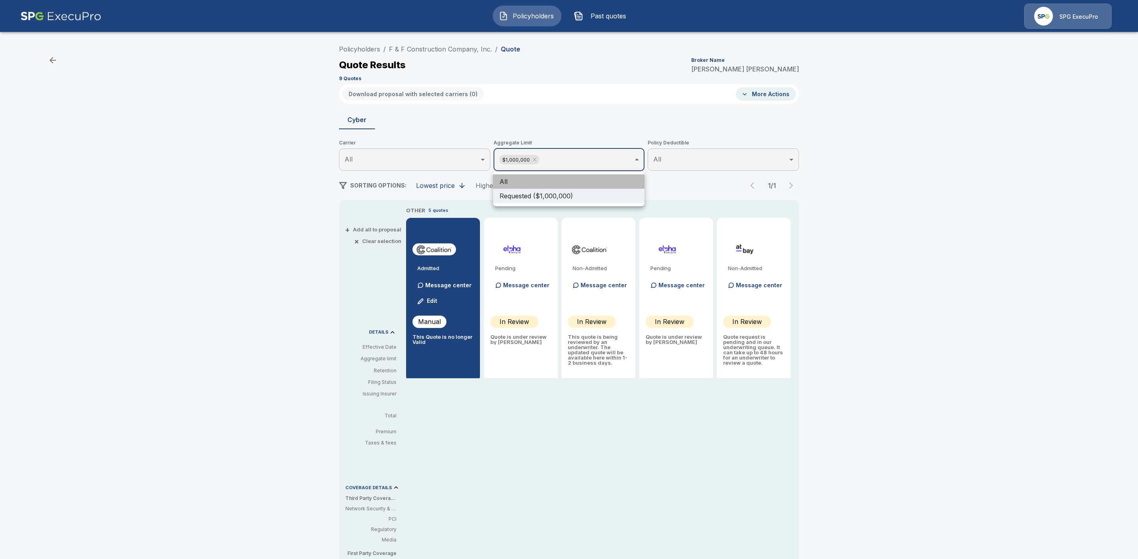
click at [522, 182] on li "All" at bounding box center [568, 181] width 151 height 14
click at [792, 188] on div at bounding box center [569, 279] width 1138 height 559
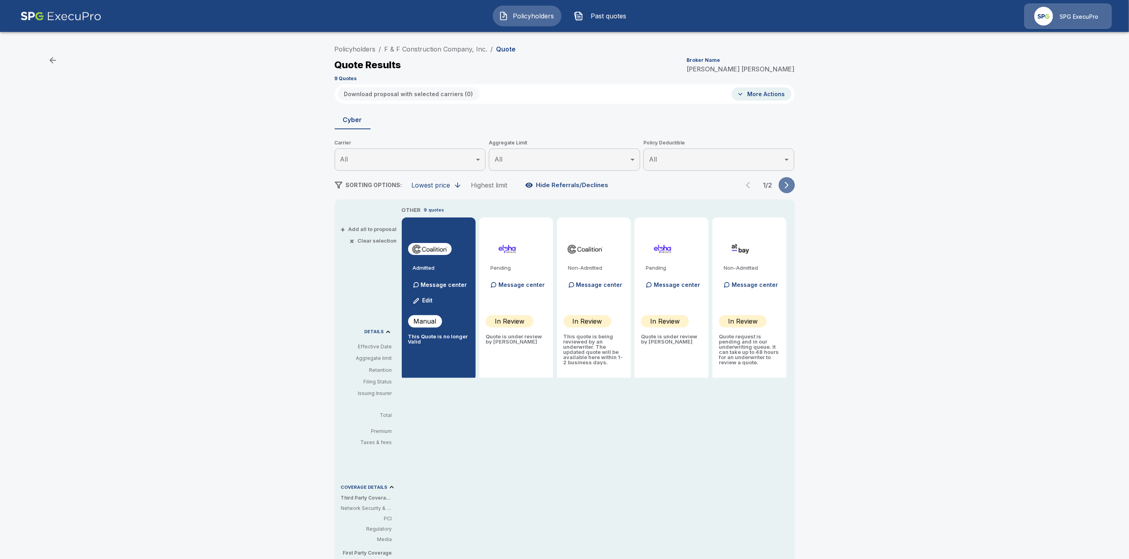
click at [790, 188] on icon "button" at bounding box center [786, 185] width 8 height 8
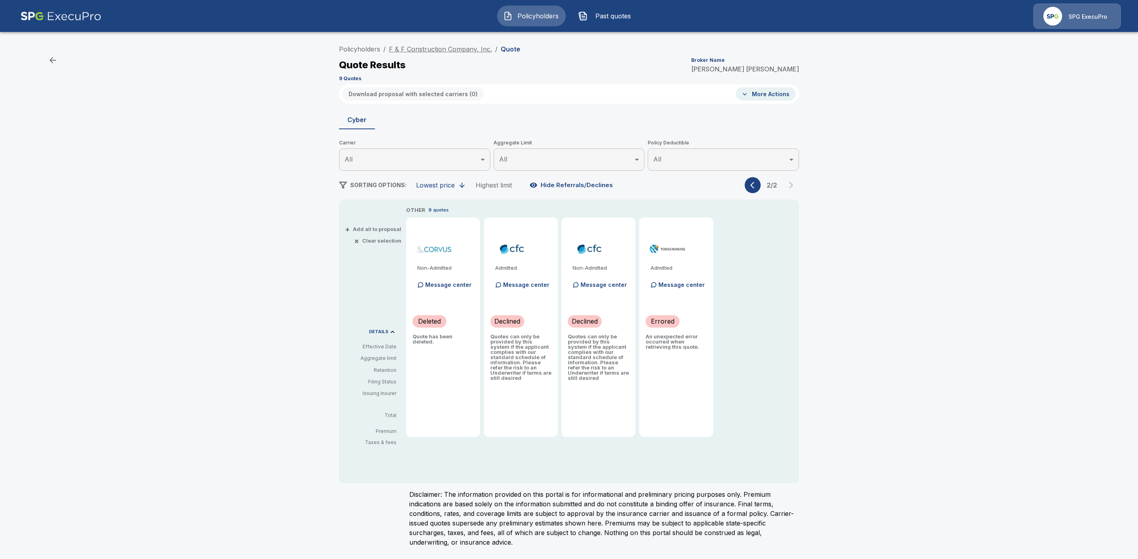
click at [431, 50] on link "F & F Construction Company, Inc." at bounding box center [440, 49] width 103 height 8
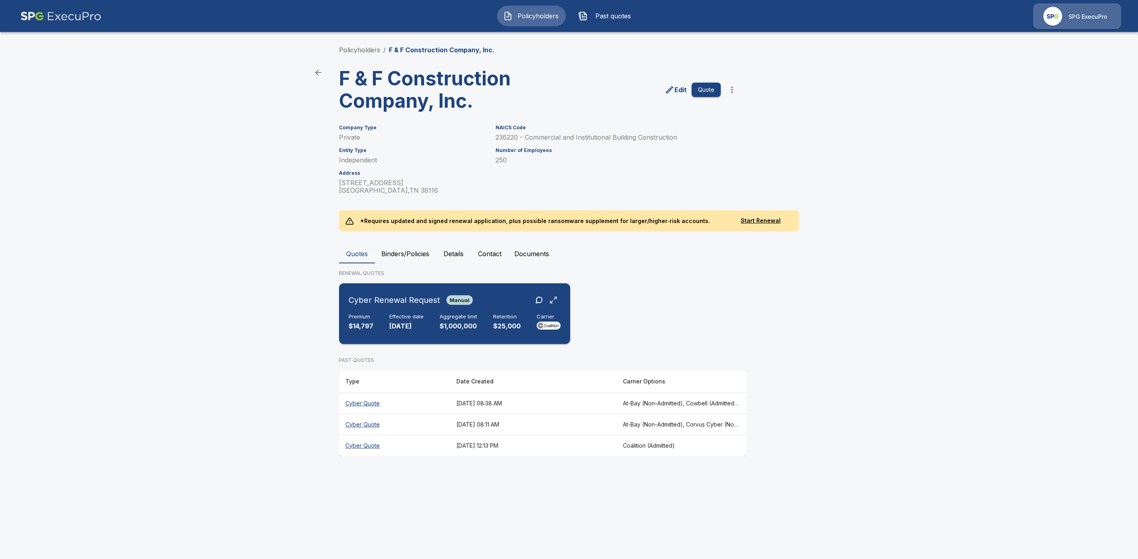
click at [502, 305] on div "Cyber Renewal Request Manual" at bounding box center [455, 300] width 212 height 14
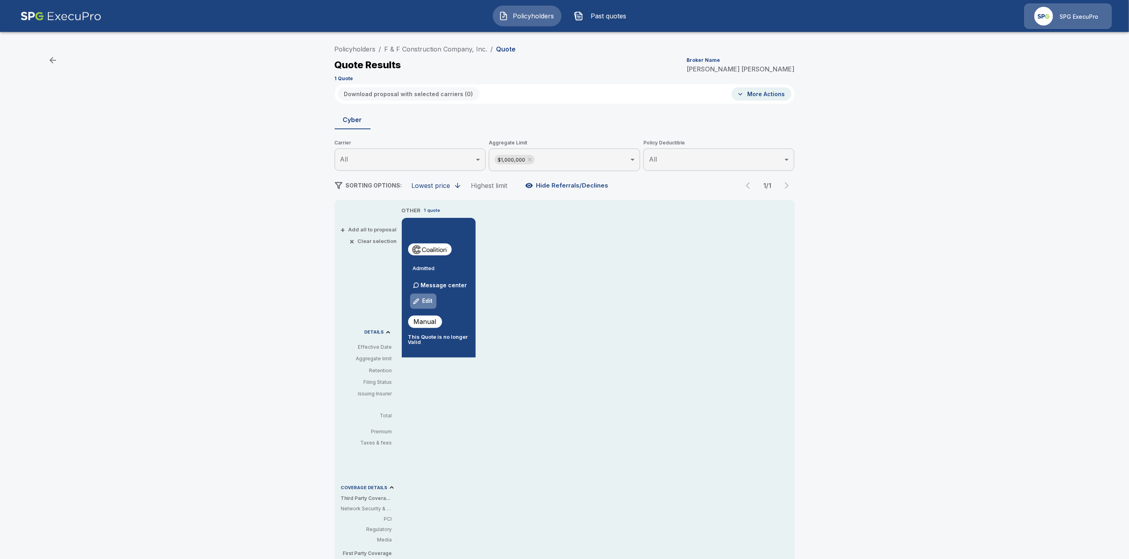
click at [432, 300] on button "Edit" at bounding box center [423, 301] width 27 height 16
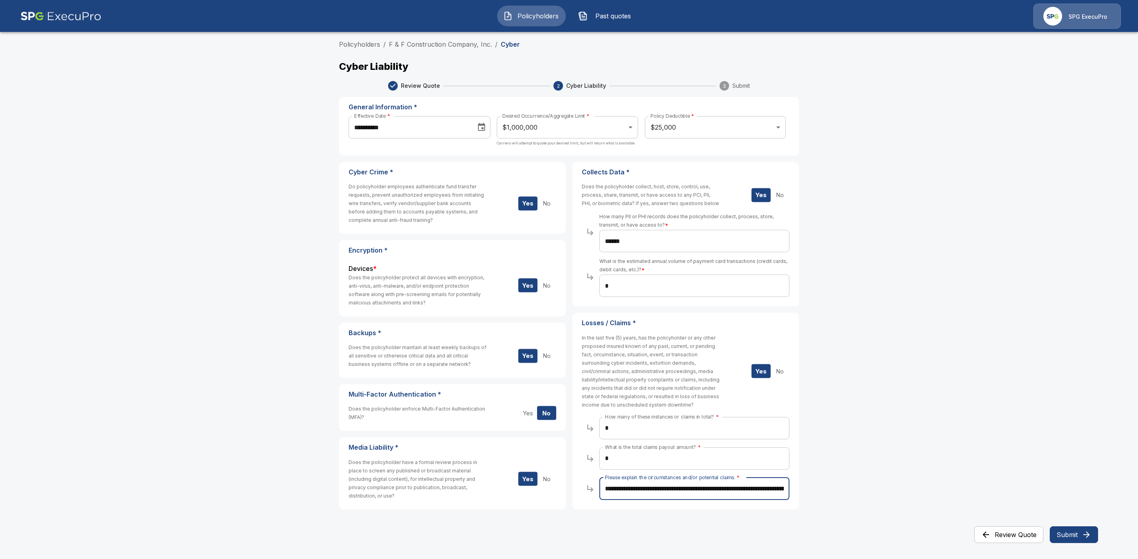
click at [743, 486] on input "**********" at bounding box center [694, 489] width 190 height 22
click at [416, 46] on link "F & F Construction Company, Inc." at bounding box center [440, 44] width 103 height 8
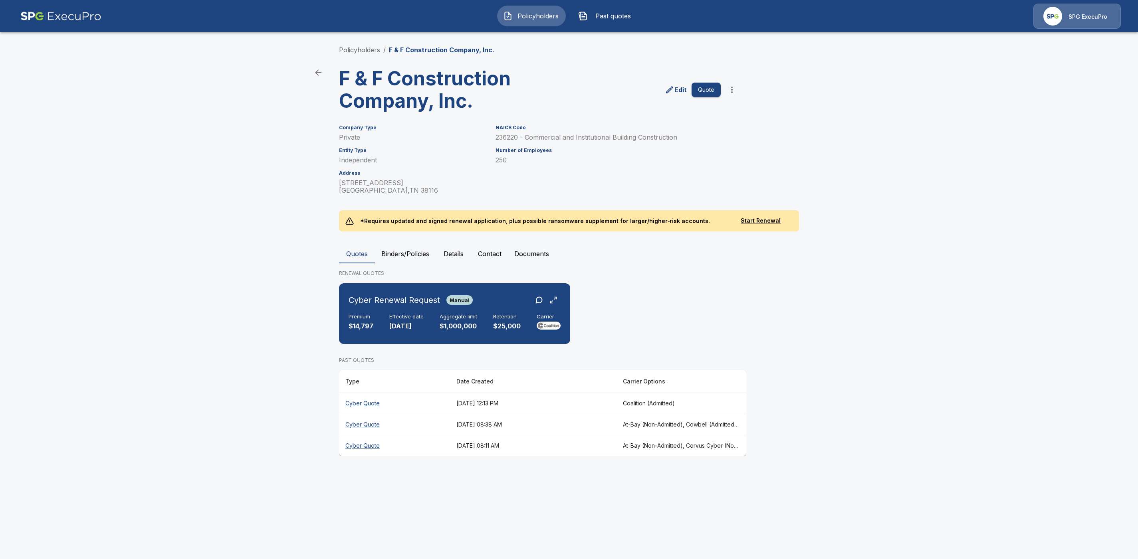
click at [364, 400] on th "Cyber Quote" at bounding box center [394, 403] width 111 height 21
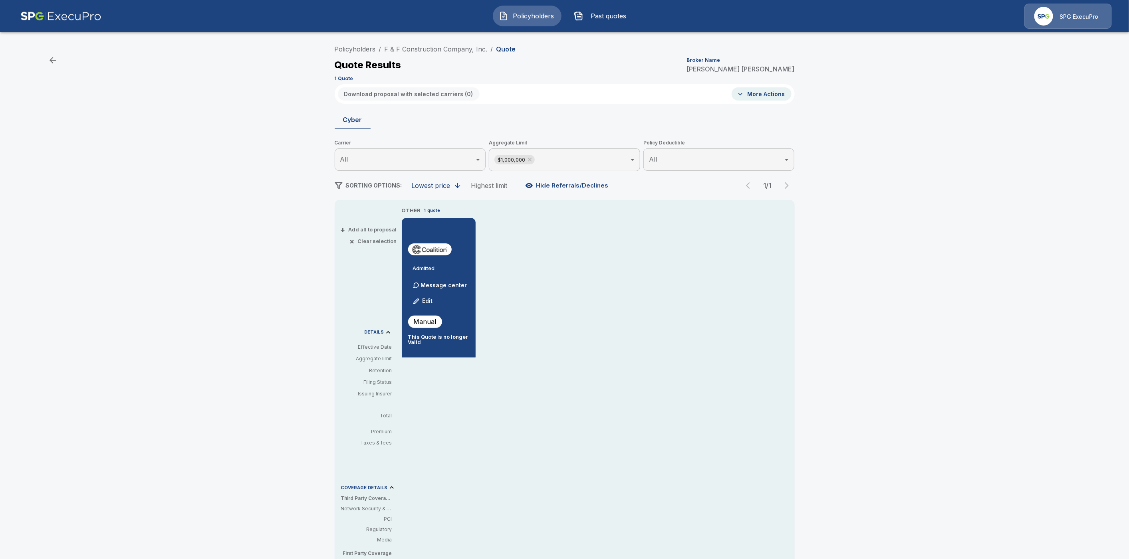
click at [423, 50] on link "F & F Construction Company, Inc." at bounding box center [435, 49] width 103 height 8
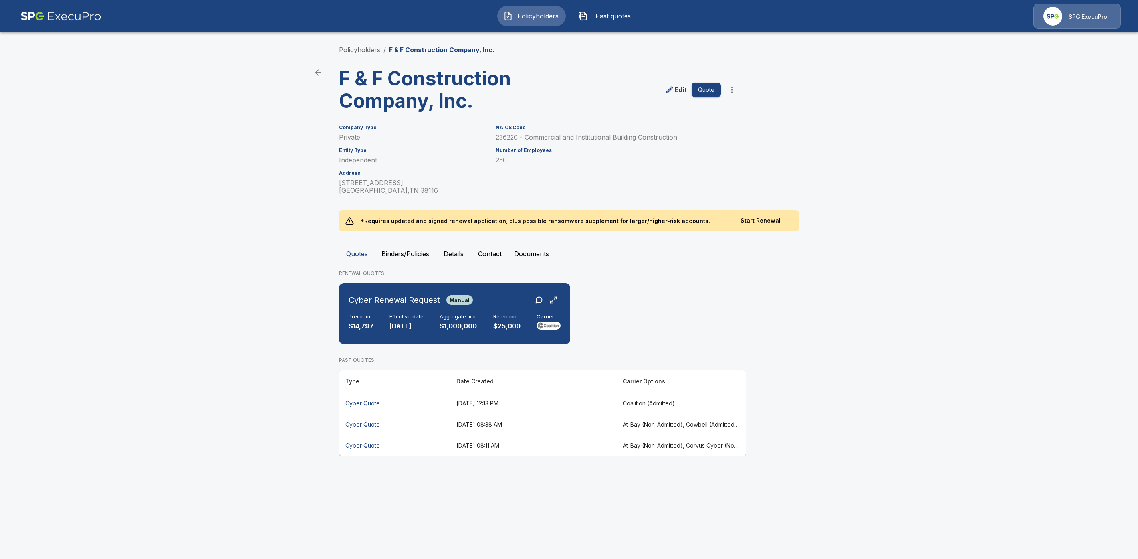
click at [371, 424] on th "Cyber Quote" at bounding box center [394, 424] width 111 height 21
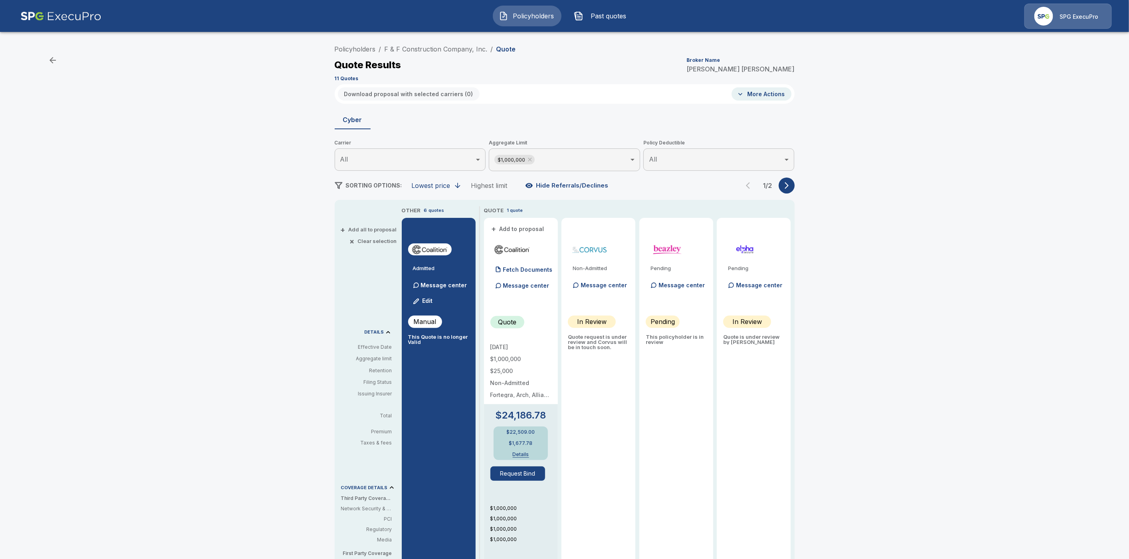
click at [588, 163] on body "Policyholders Past quotes SPG ExecuPro Policyholders / F & F Construction Compa…" at bounding box center [564, 406] width 1129 height 812
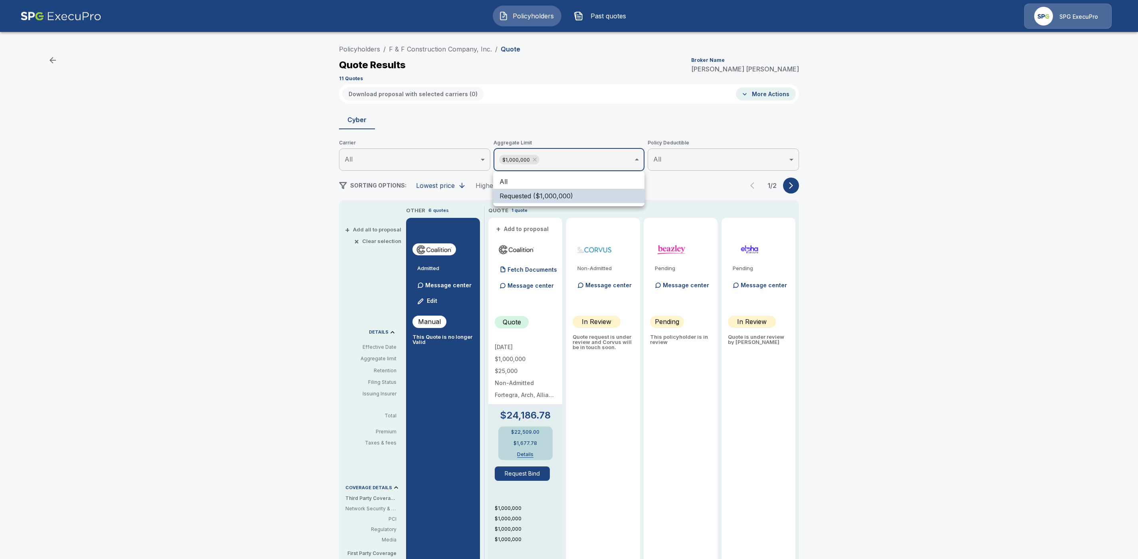
click at [543, 183] on li "All" at bounding box center [568, 181] width 151 height 14
click at [903, 257] on div at bounding box center [569, 279] width 1138 height 559
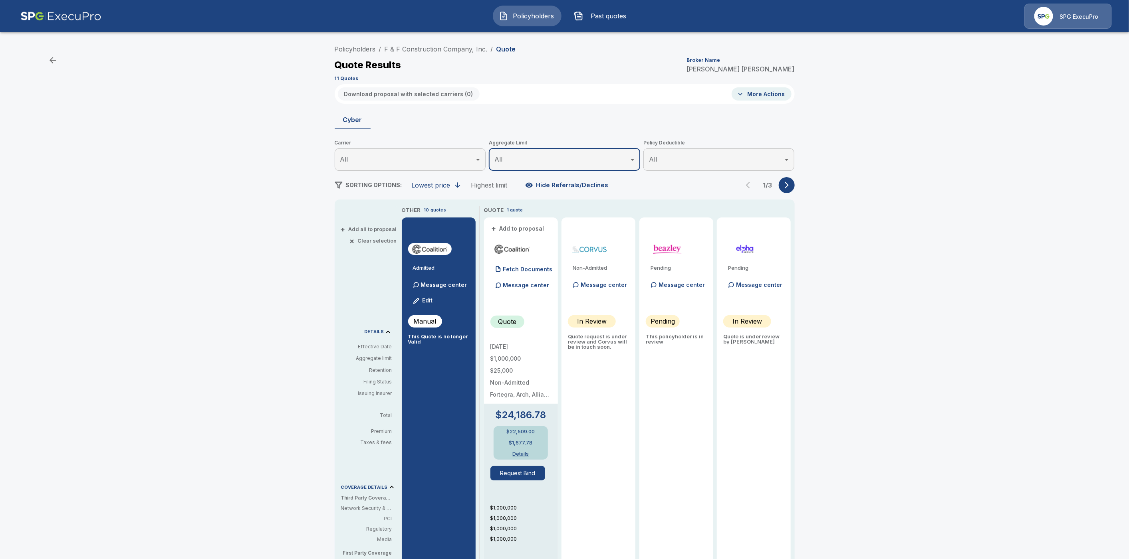
click at [790, 184] on icon "button" at bounding box center [786, 185] width 8 height 8
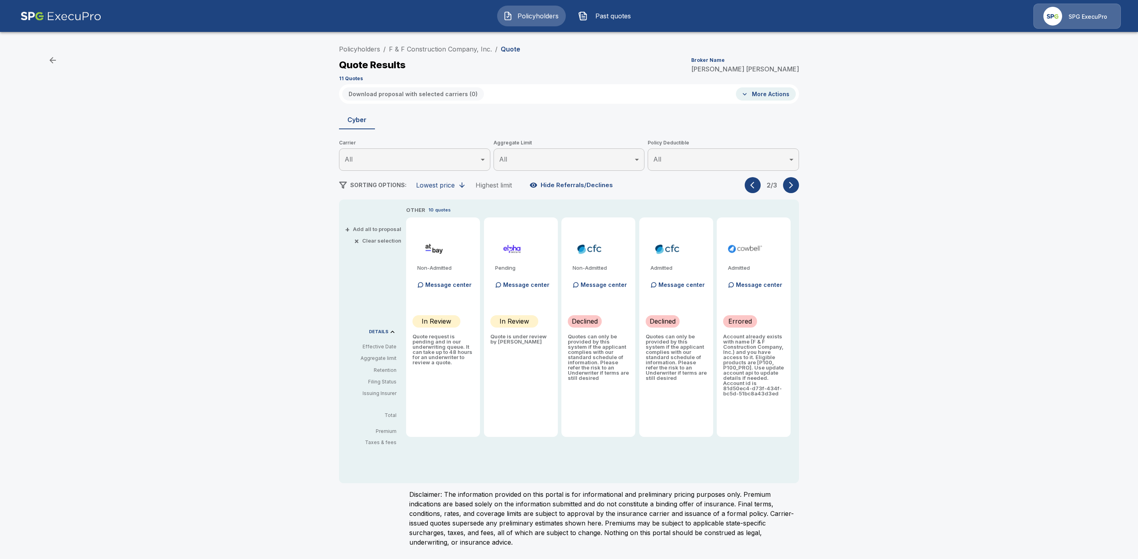
click at [909, 256] on div "Policyholders / F & F Construction Company, Inc. / Quote Quote Results Broker N…" at bounding box center [569, 297] width 1138 height 519
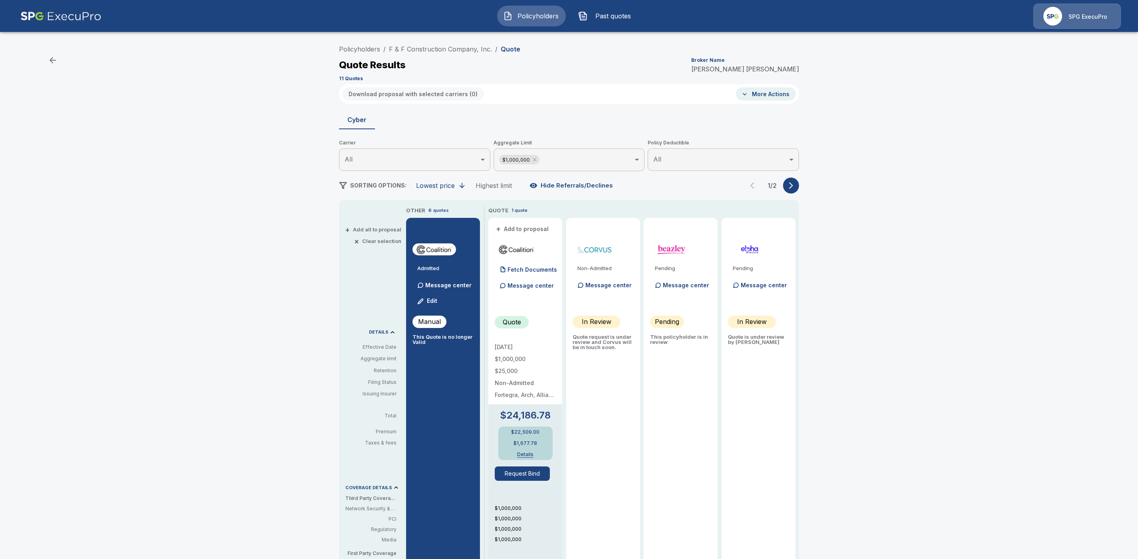
click at [577, 160] on body "Policyholders Past quotes SPG ExecuPro Policyholders / F & F Construction Compa…" at bounding box center [569, 406] width 1138 height 812
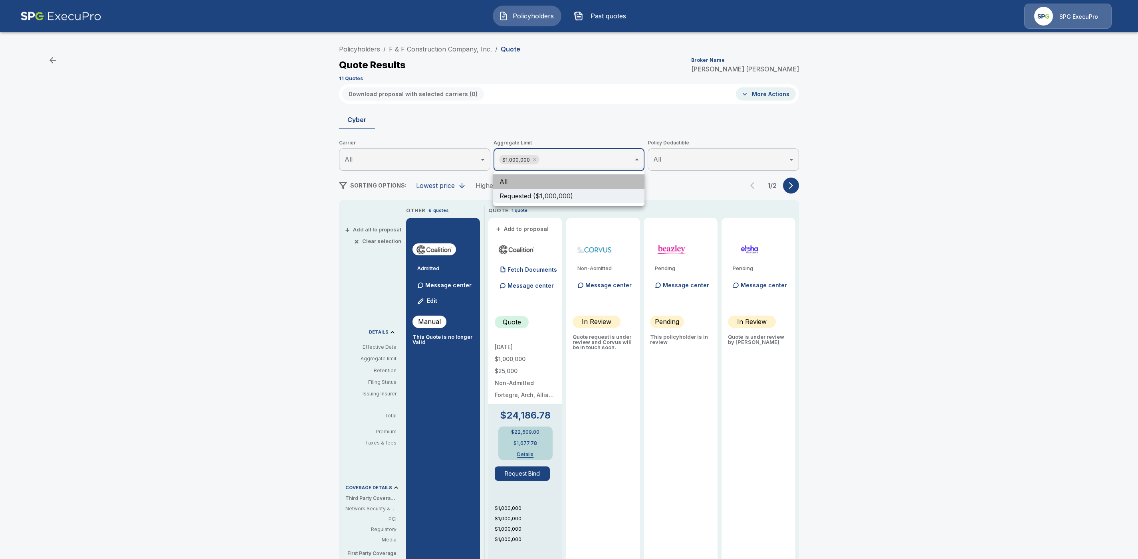
click at [526, 178] on li "All" at bounding box center [568, 181] width 151 height 14
click at [869, 206] on div at bounding box center [569, 279] width 1138 height 559
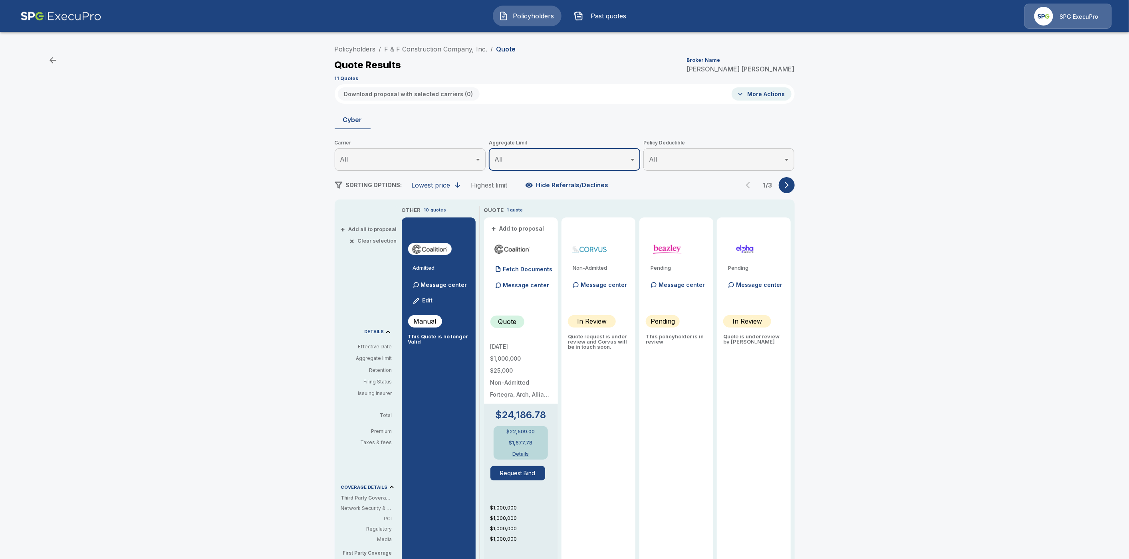
click at [790, 186] on icon "button" at bounding box center [786, 185] width 8 height 8
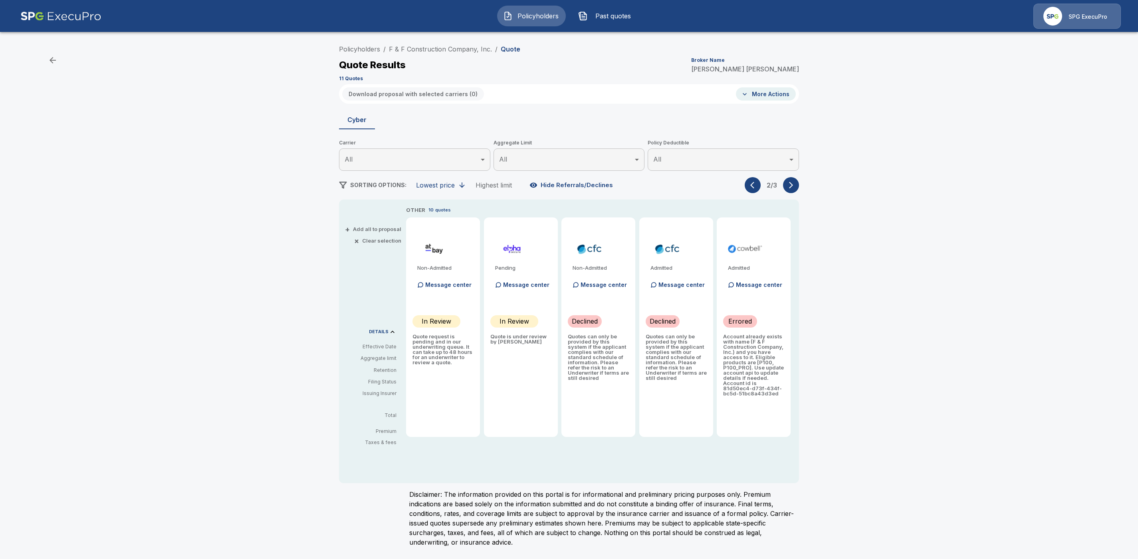
click at [801, 191] on div "Policyholders / F & F Construction Company, Inc. / Quote Quote Results Broker N…" at bounding box center [568, 299] width 479 height 516
click at [792, 185] on icon "button" at bounding box center [791, 185] width 4 height 7
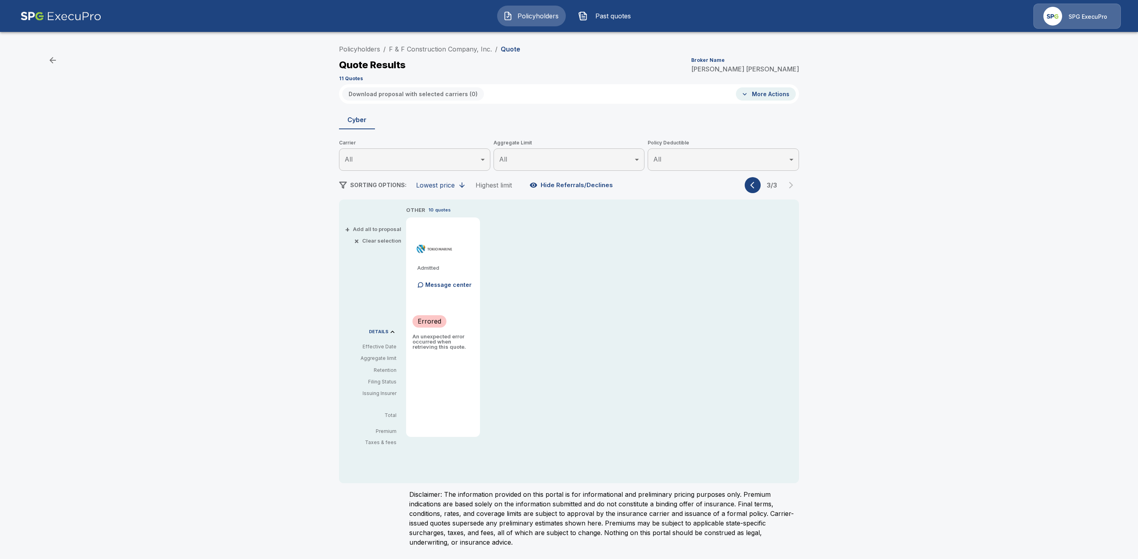
click at [753, 189] on button "button" at bounding box center [753, 185] width 16 height 16
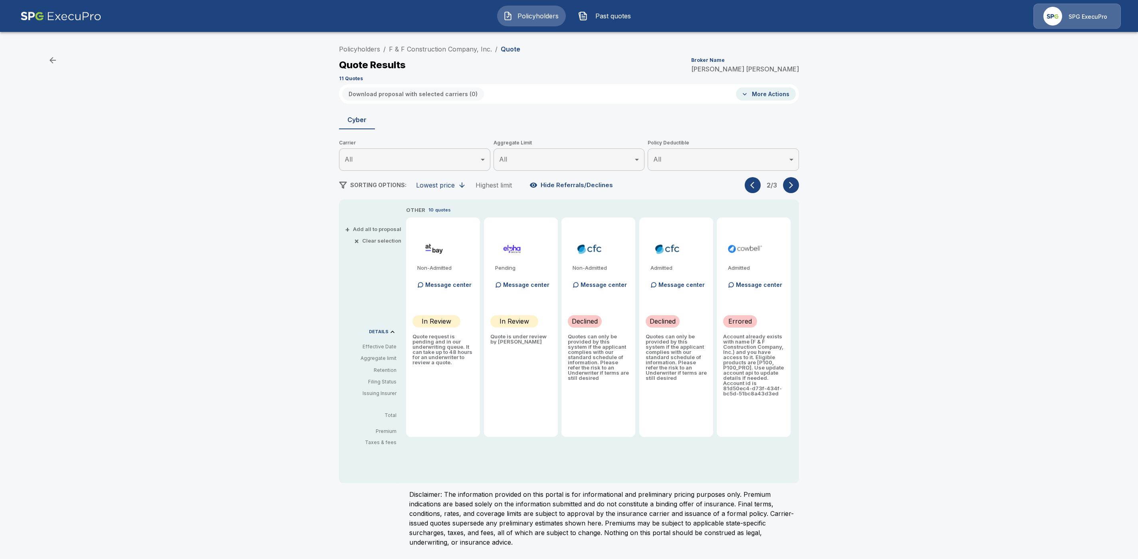
click at [753, 193] on button "button" at bounding box center [753, 185] width 16 height 16
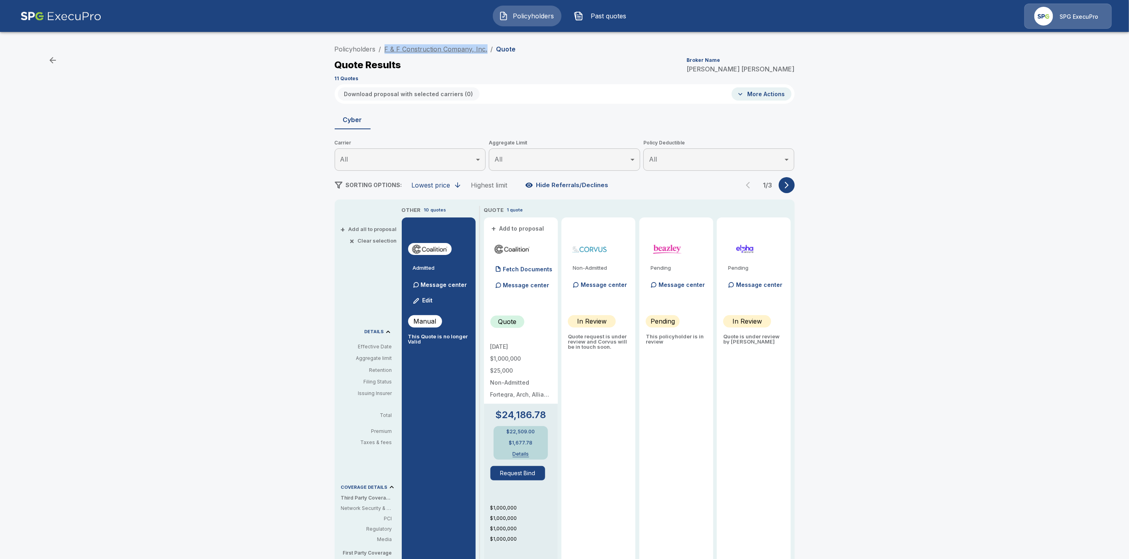
drag, startPoint x: 490, startPoint y: 48, endPoint x: 388, endPoint y: 46, distance: 101.8
click at [388, 46] on ol "Policyholders / F & F Construction Company, Inc. / Quote" at bounding box center [425, 49] width 181 height 10
copy link "F & F Construction Company, Inc."
click at [428, 48] on link "F & F Construction Company, Inc." at bounding box center [435, 49] width 103 height 8
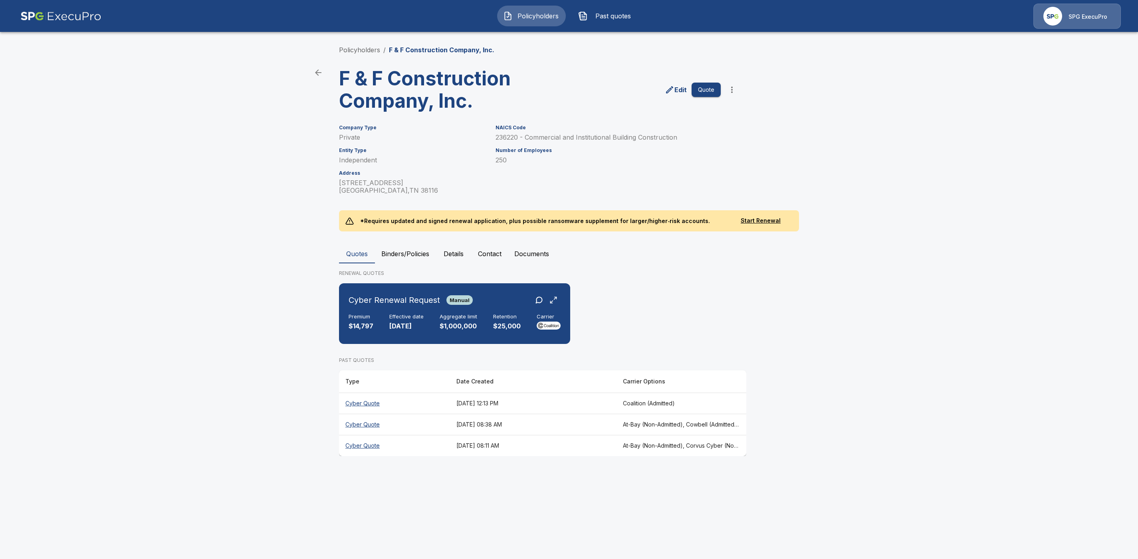
click at [361, 424] on th "Cyber Quote" at bounding box center [394, 424] width 111 height 21
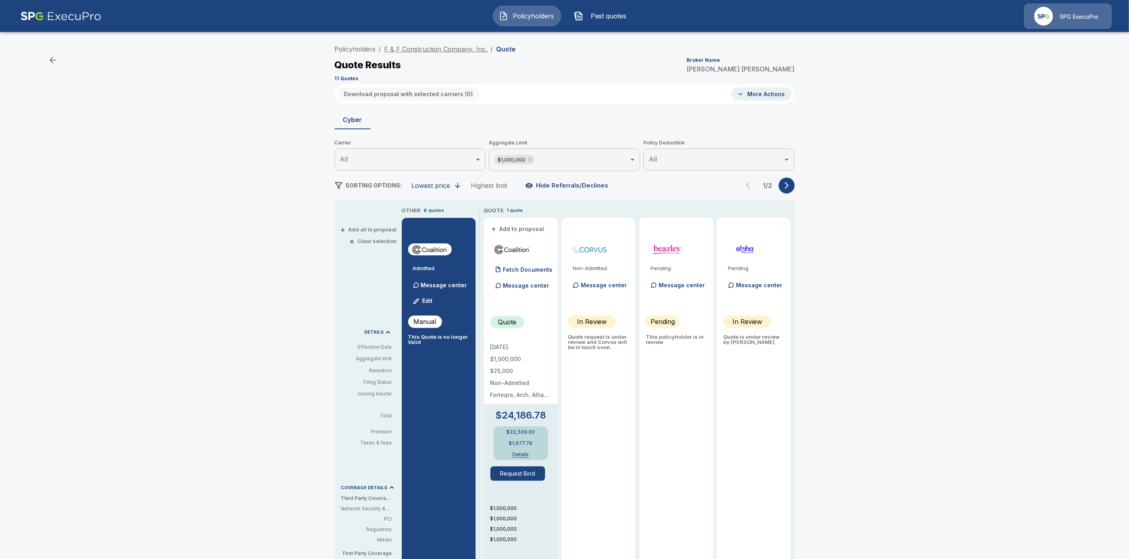
click at [412, 47] on link "F & F Construction Company, Inc." at bounding box center [435, 49] width 103 height 8
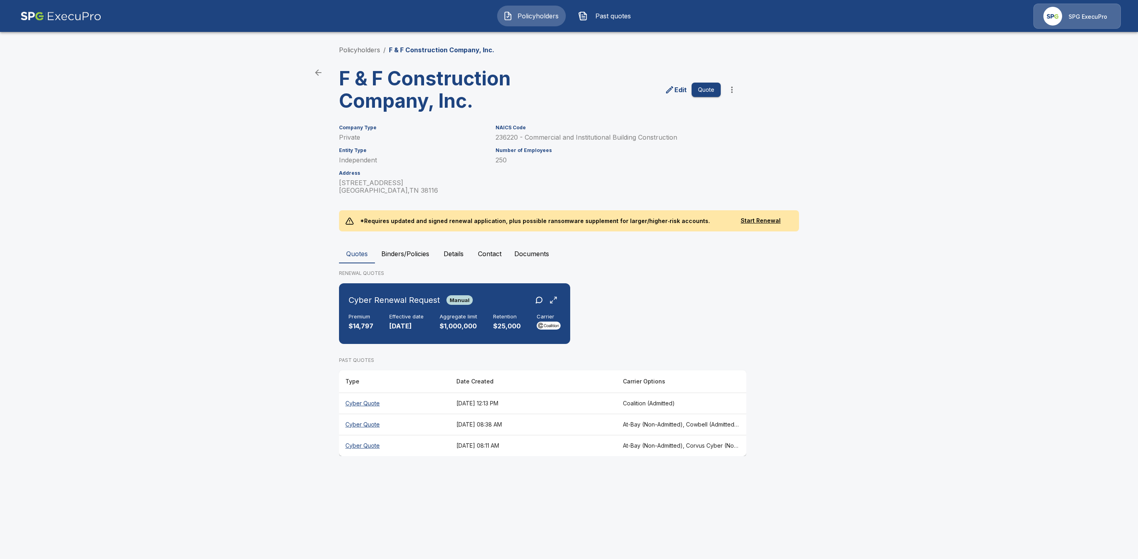
click at [460, 254] on button "Details" at bounding box center [454, 253] width 36 height 19
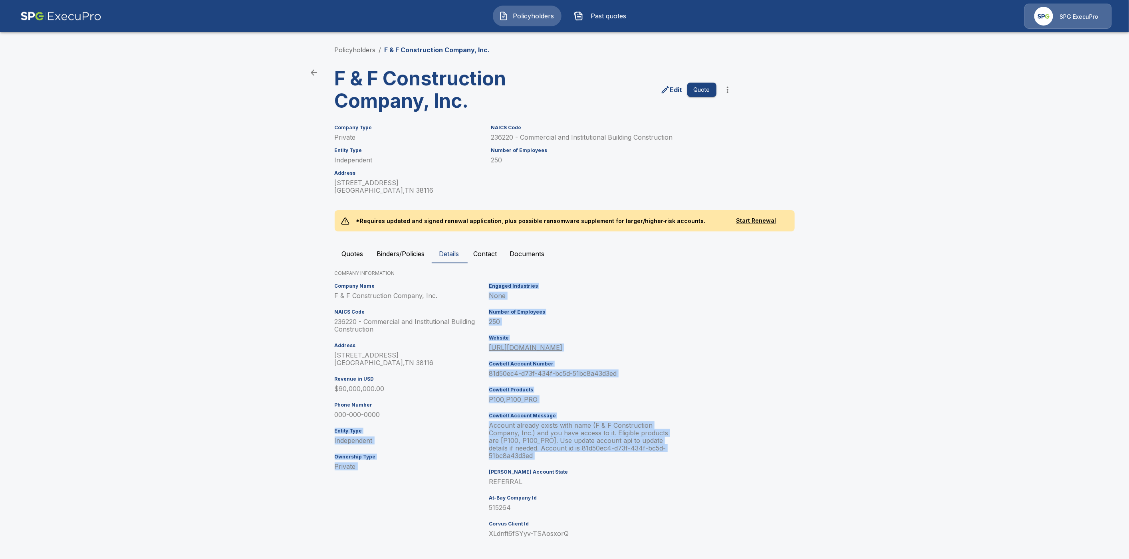
drag, startPoint x: 484, startPoint y: 424, endPoint x: 571, endPoint y: 459, distance: 93.2
click at [573, 461] on div "Company Name F & F Construction Company, Inc. NAICS Code 236220 - Commercial an…" at bounding box center [562, 413] width 463 height 267
click at [570, 458] on p "Account already exists with name (F & F Construction Company, Inc.) and you hav…" at bounding box center [584, 441] width 190 height 38
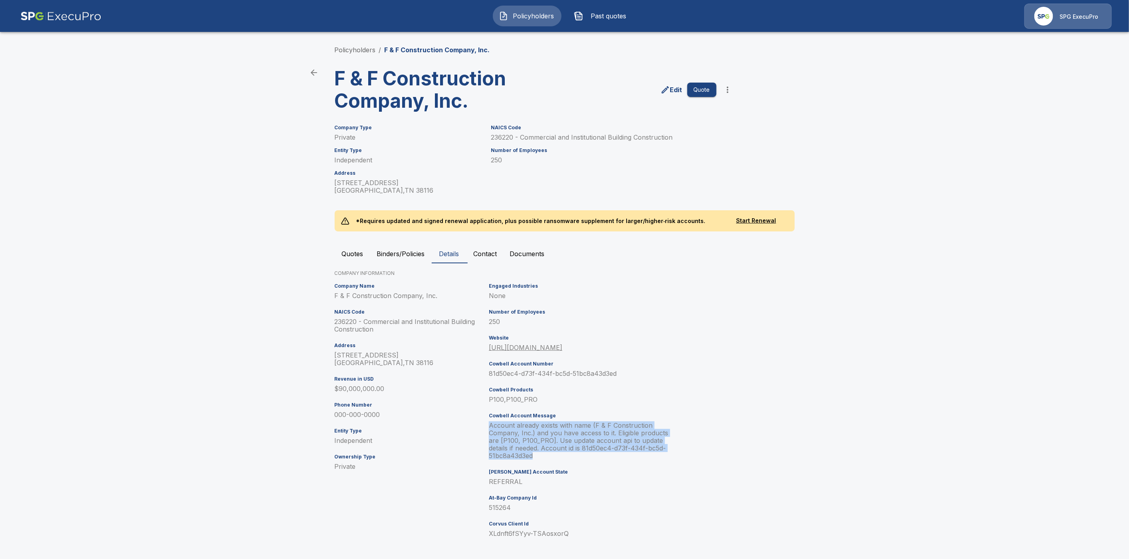
drag, startPoint x: 548, startPoint y: 458, endPoint x: 491, endPoint y: 428, distance: 64.7
click at [491, 428] on div "Engaged Industries None Number of Employees 250 Website [URL][DOMAIN_NAME] Cowb…" at bounding box center [581, 413] width 193 height 267
copy p "Account already exists with name (F & F Construction Company, Inc.) and you hav…"
